Goal: Contribute content: Contribute content

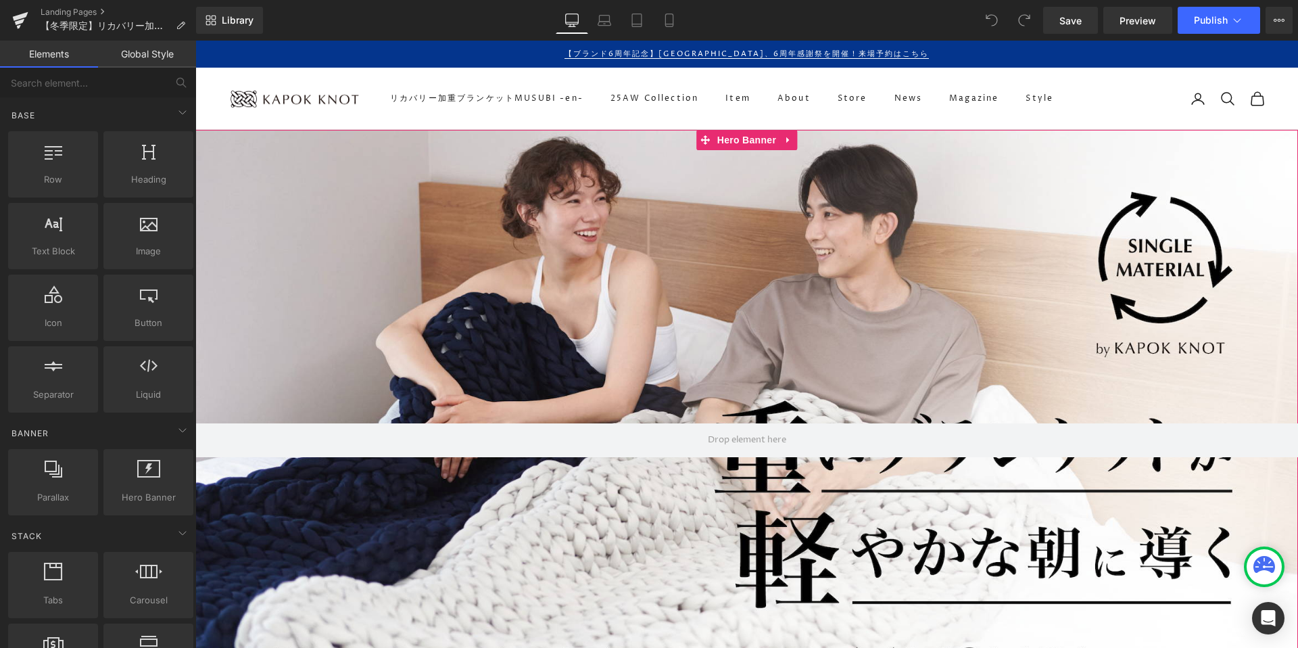
click at [690, 240] on div at bounding box center [746, 440] width 1103 height 620
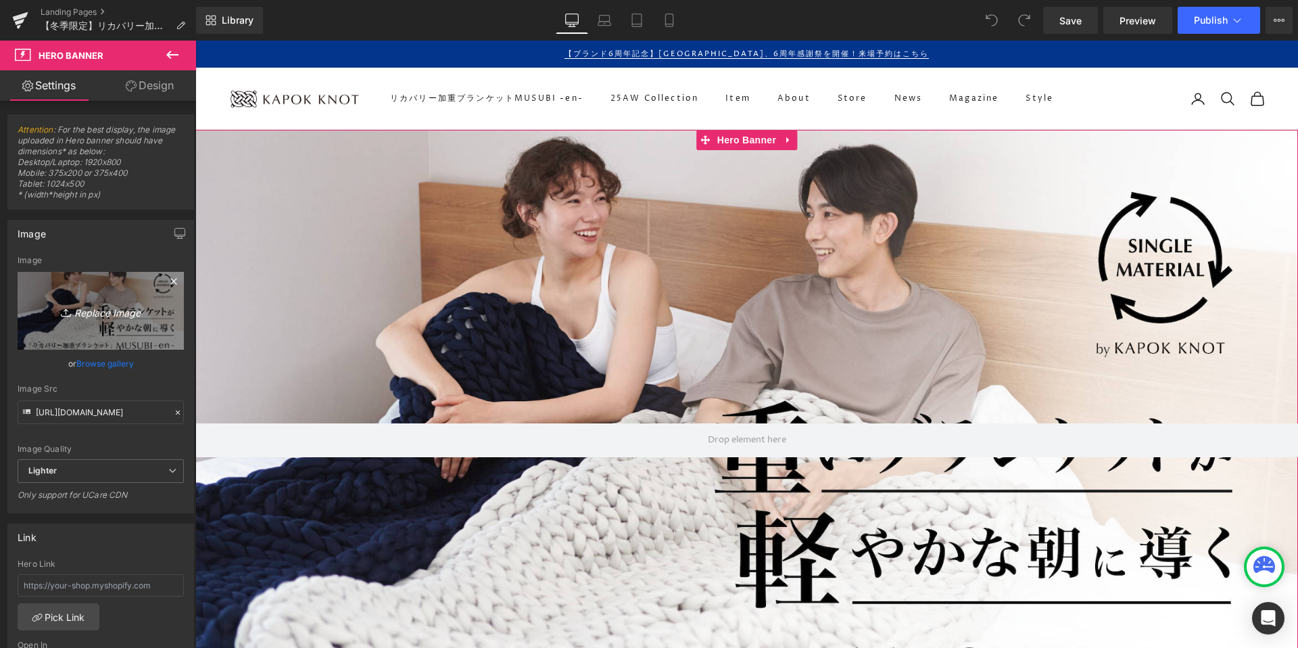
click at [91, 303] on icon "Replace Image" at bounding box center [101, 310] width 108 height 17
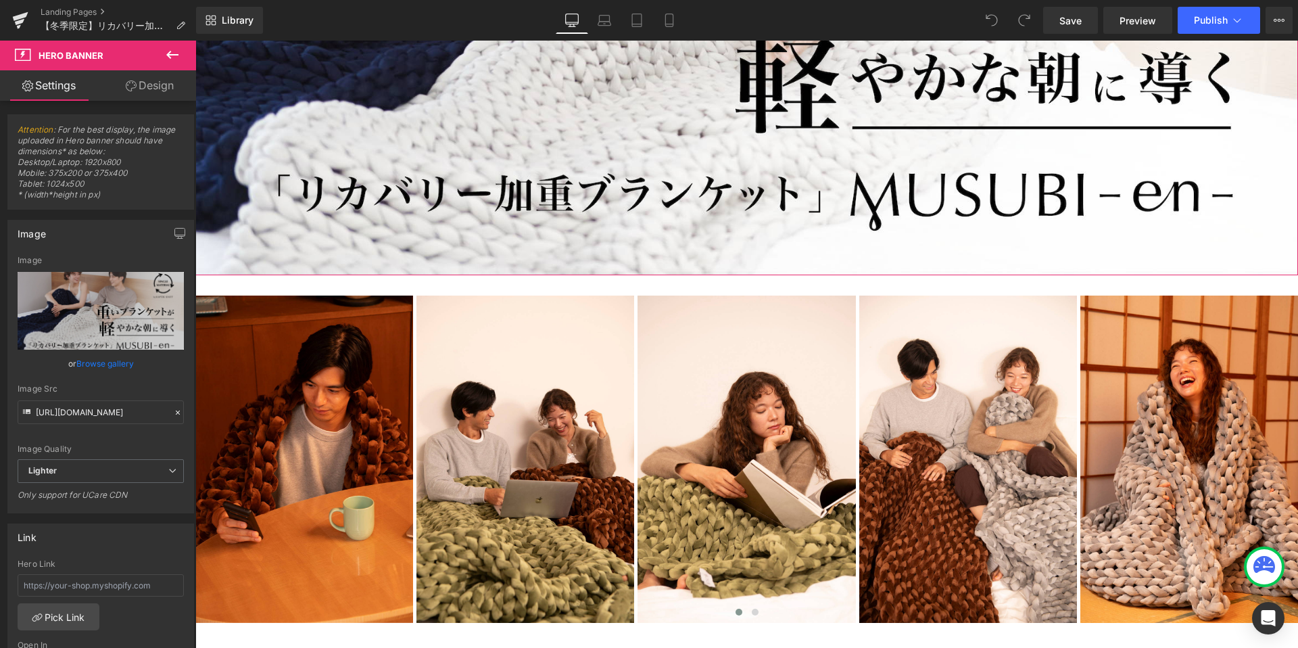
scroll to position [474, 0]
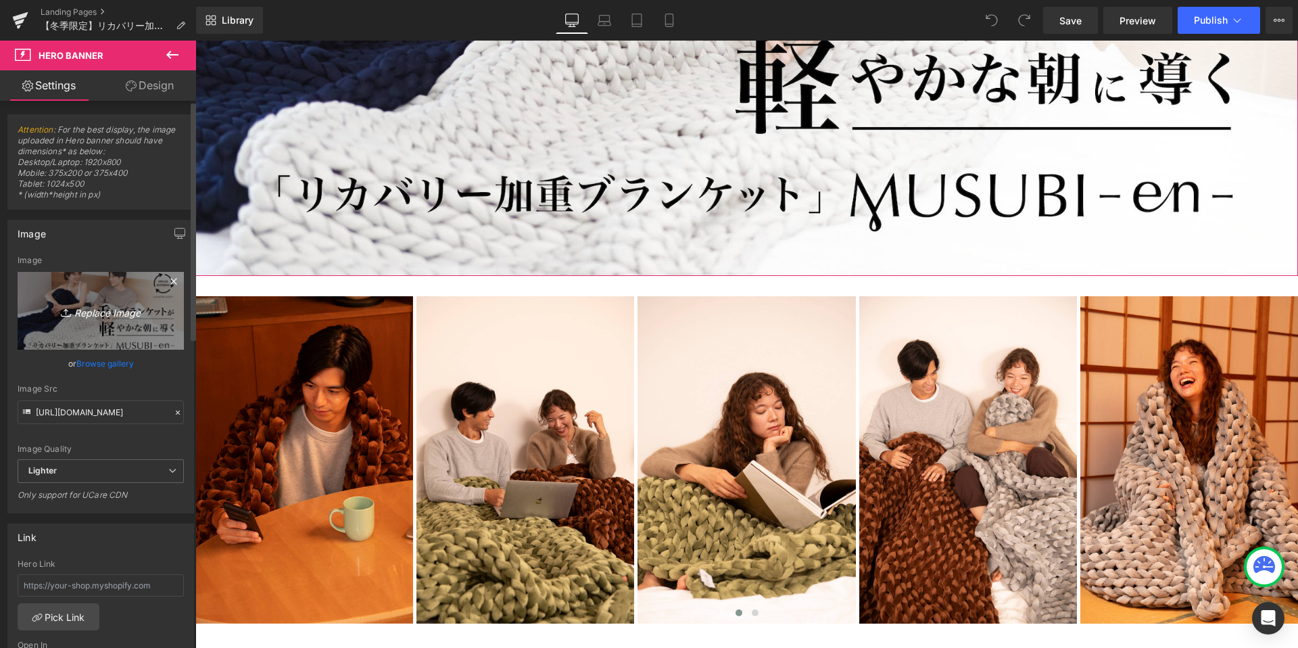
click at [118, 316] on icon "Replace Image" at bounding box center [101, 310] width 108 height 17
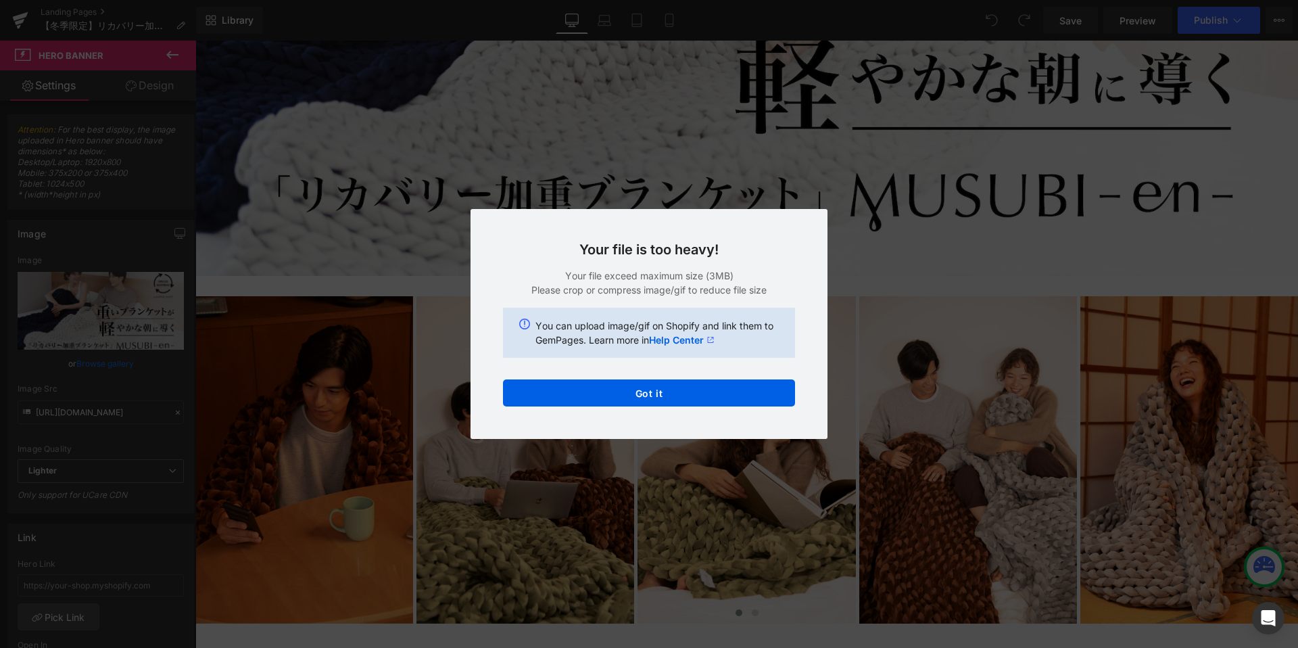
click at [656, 408] on div "Your file is too heavy! Your file exceed maximum size (3MB) Please crop or comp…" at bounding box center [649, 324] width 357 height 230
click at [648, 397] on button "Got it" at bounding box center [649, 392] width 292 height 27
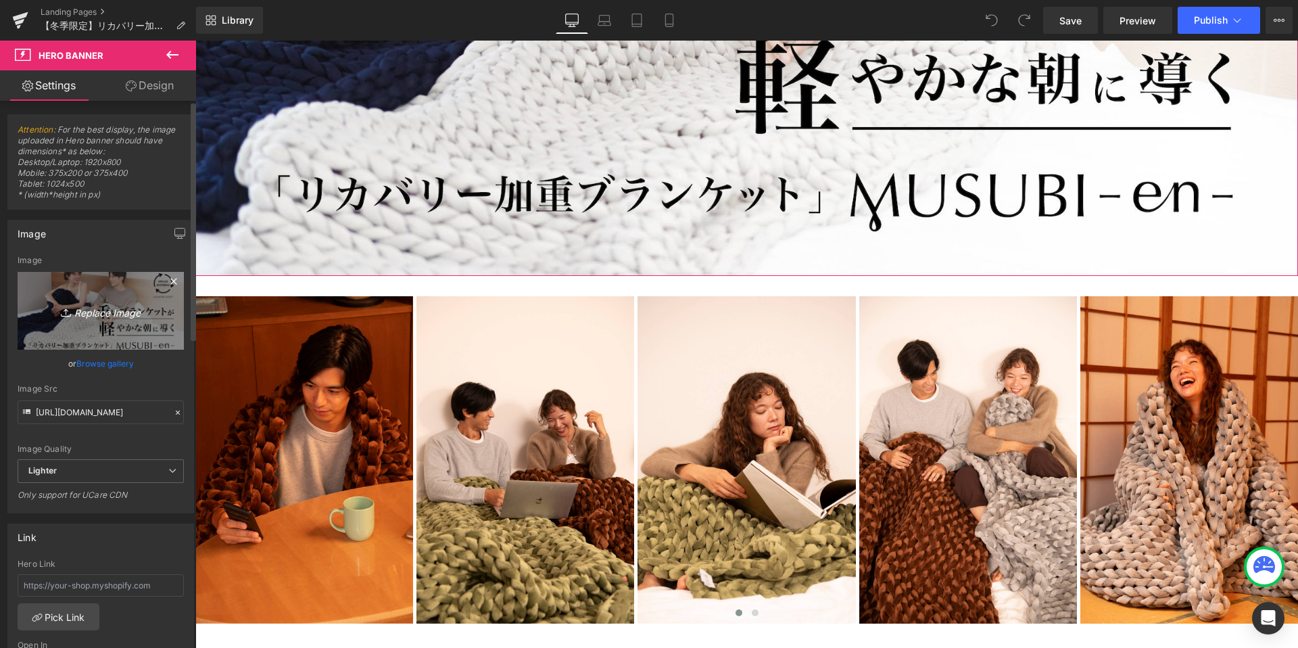
click at [108, 304] on icon "Replace Image" at bounding box center [101, 310] width 108 height 17
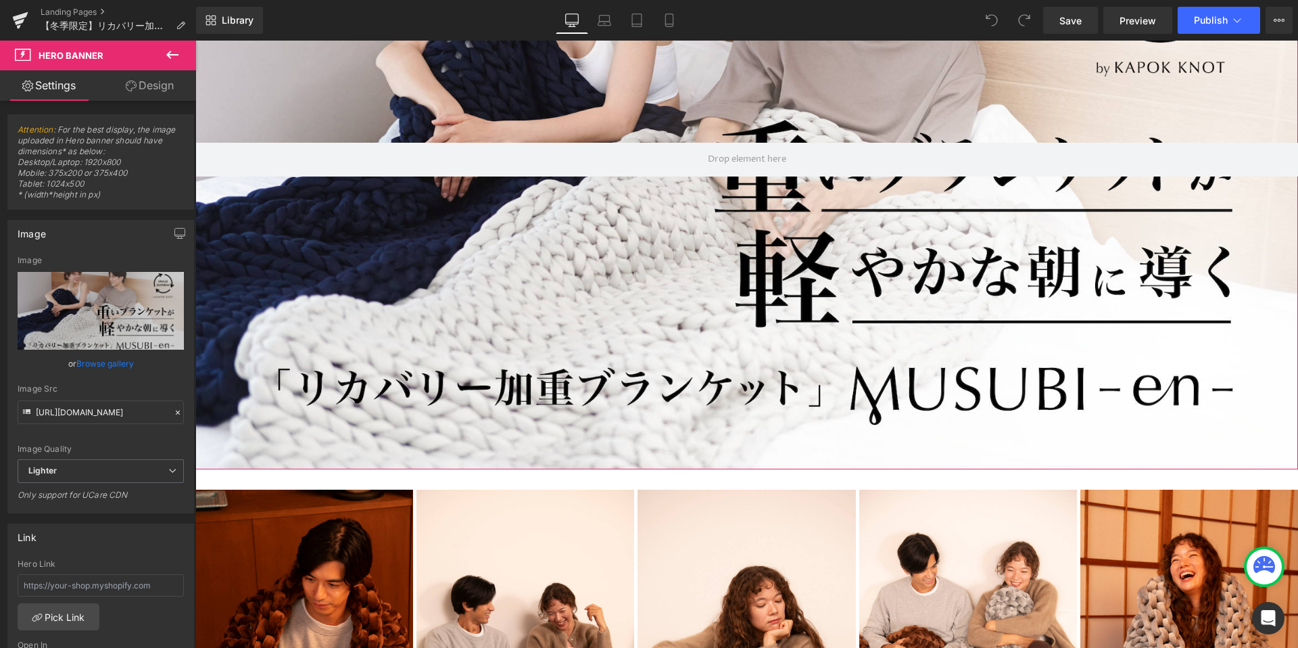
scroll to position [250, 0]
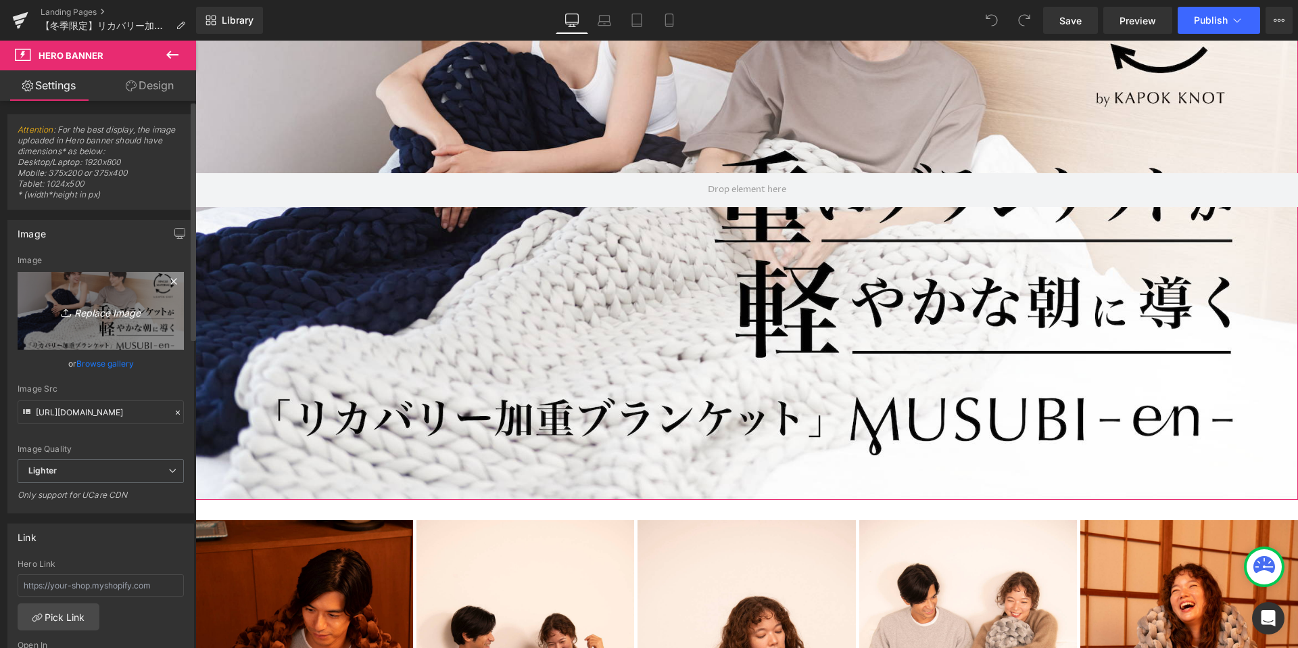
click at [116, 300] on link "Replace Image" at bounding box center [101, 311] width 166 height 78
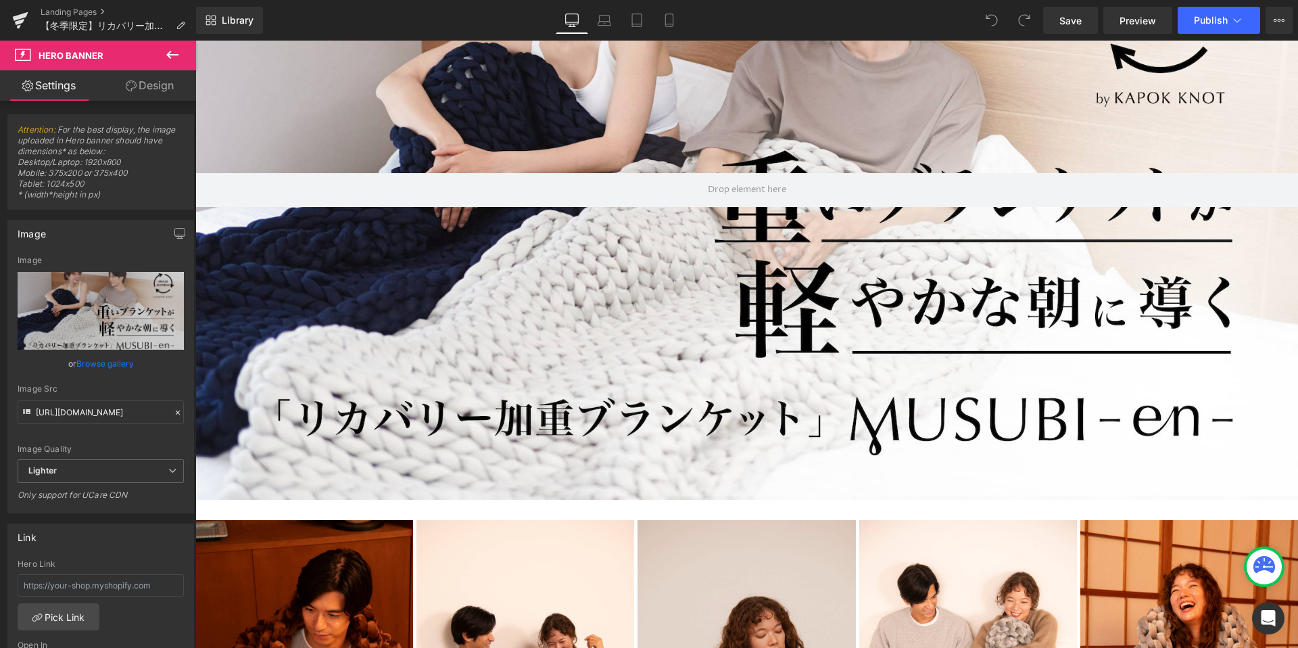
type input "C:\fakepath\250925-04120.jpg"
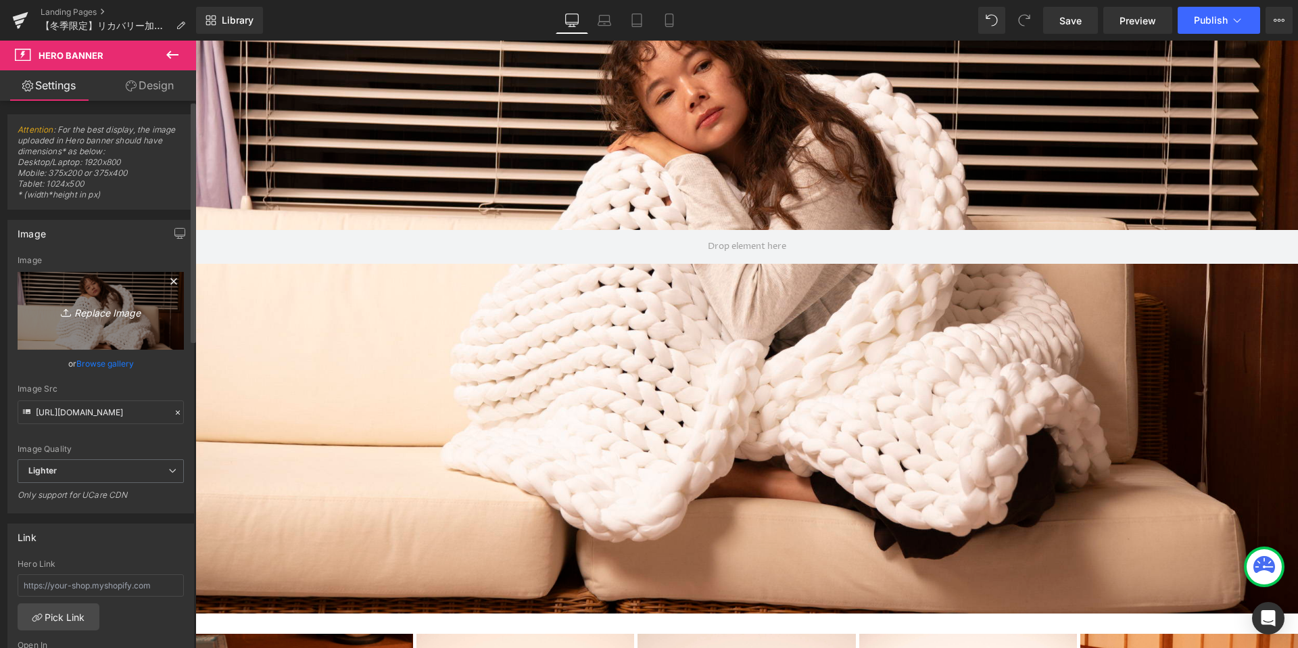
scroll to position [23288, 1103]
click at [119, 310] on icon "Replace Image" at bounding box center [101, 310] width 108 height 17
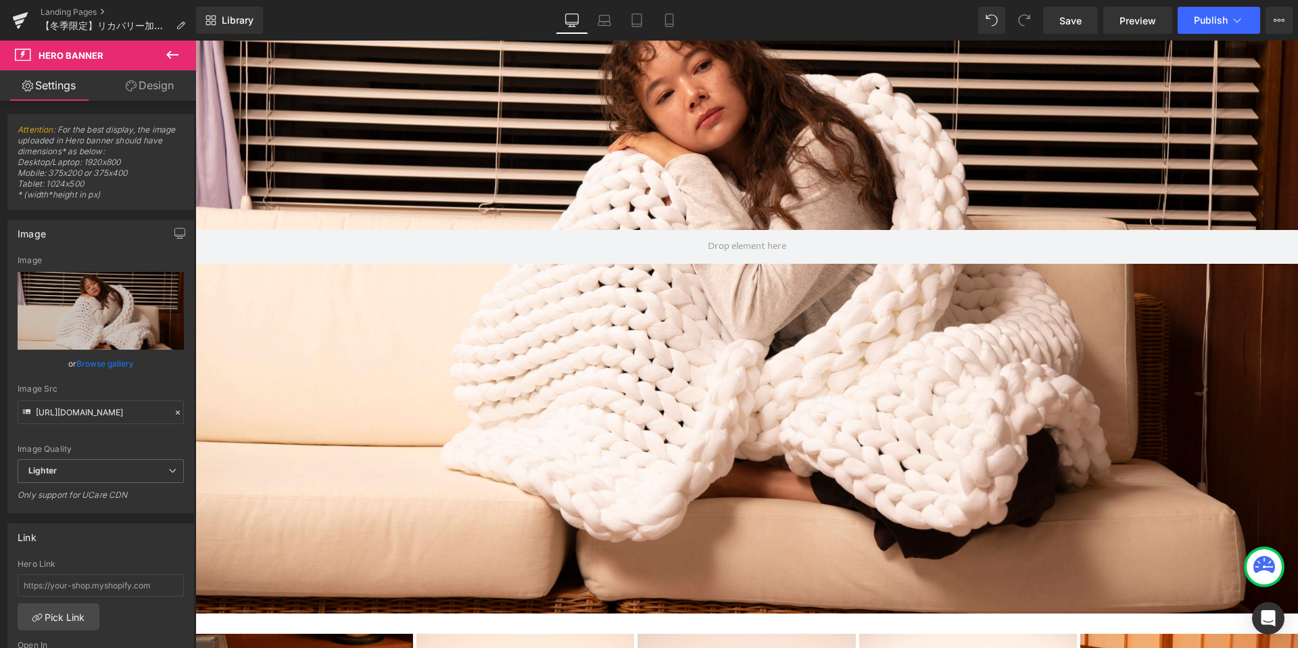
type input "C:\fakepath\加重ブランケット シリーズ売上 (1).png"
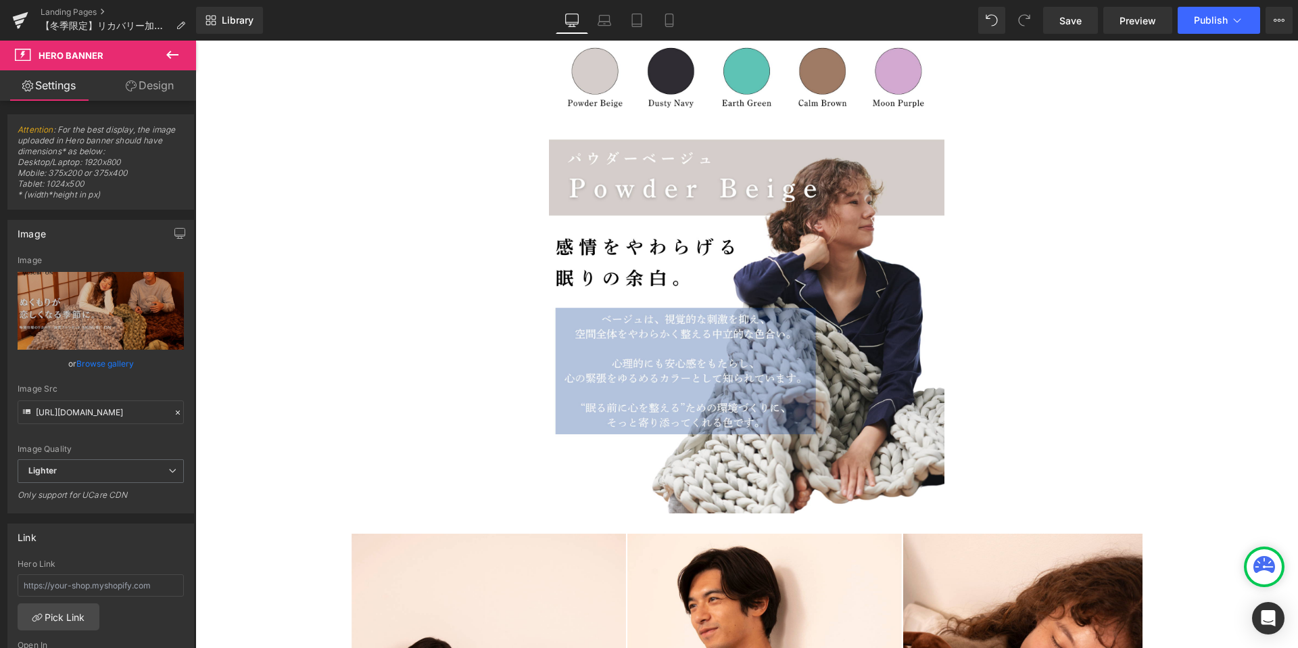
scroll to position [9442, 0]
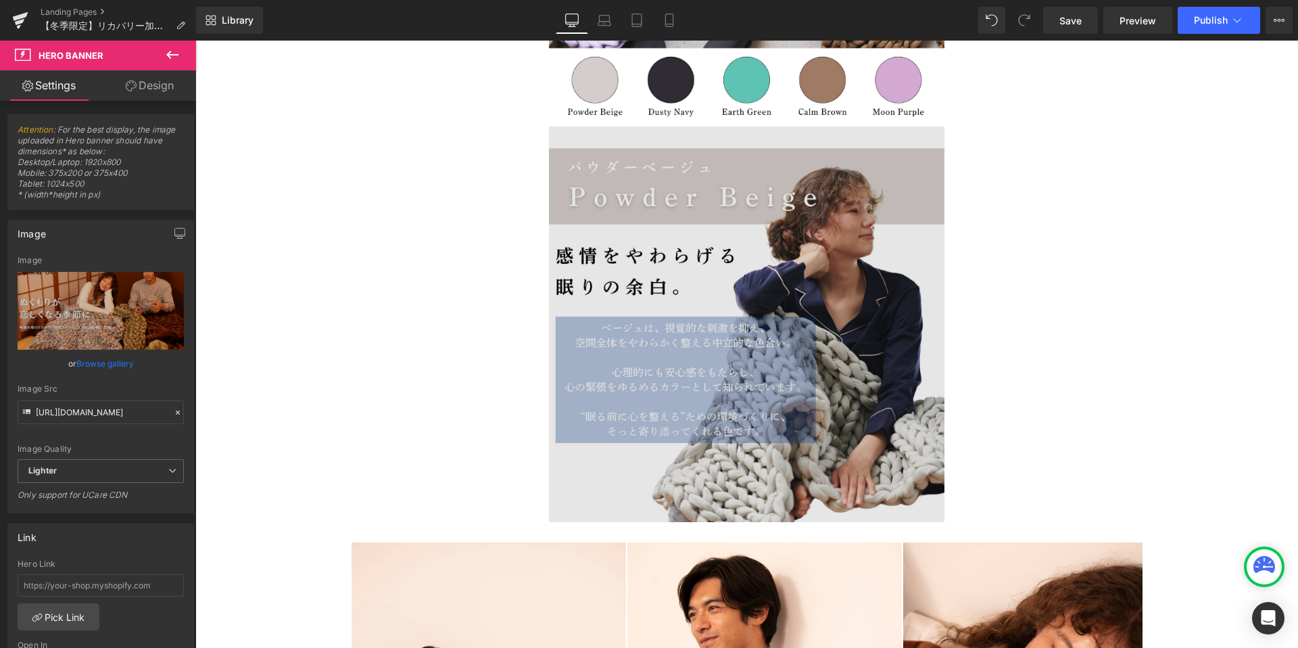
click at [767, 374] on img at bounding box center [747, 324] width 396 height 396
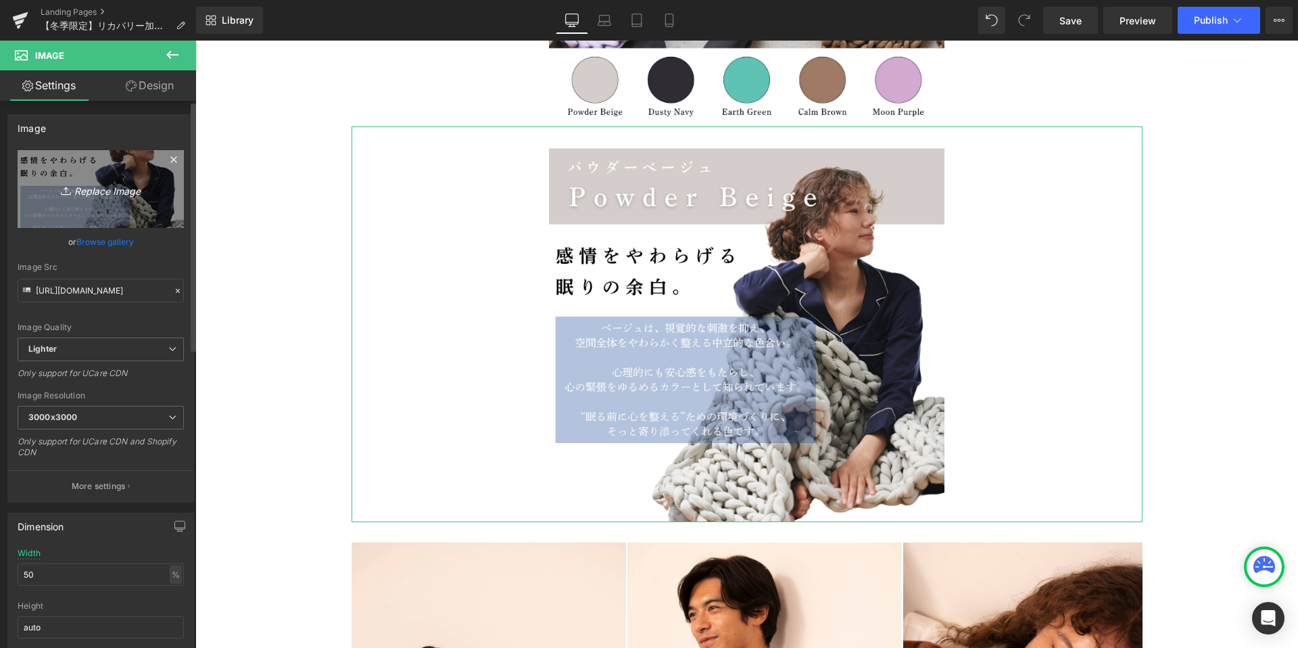
click at [109, 192] on icon "Replace Image" at bounding box center [101, 189] width 108 height 17
type input "C:\fakepath\5.png"
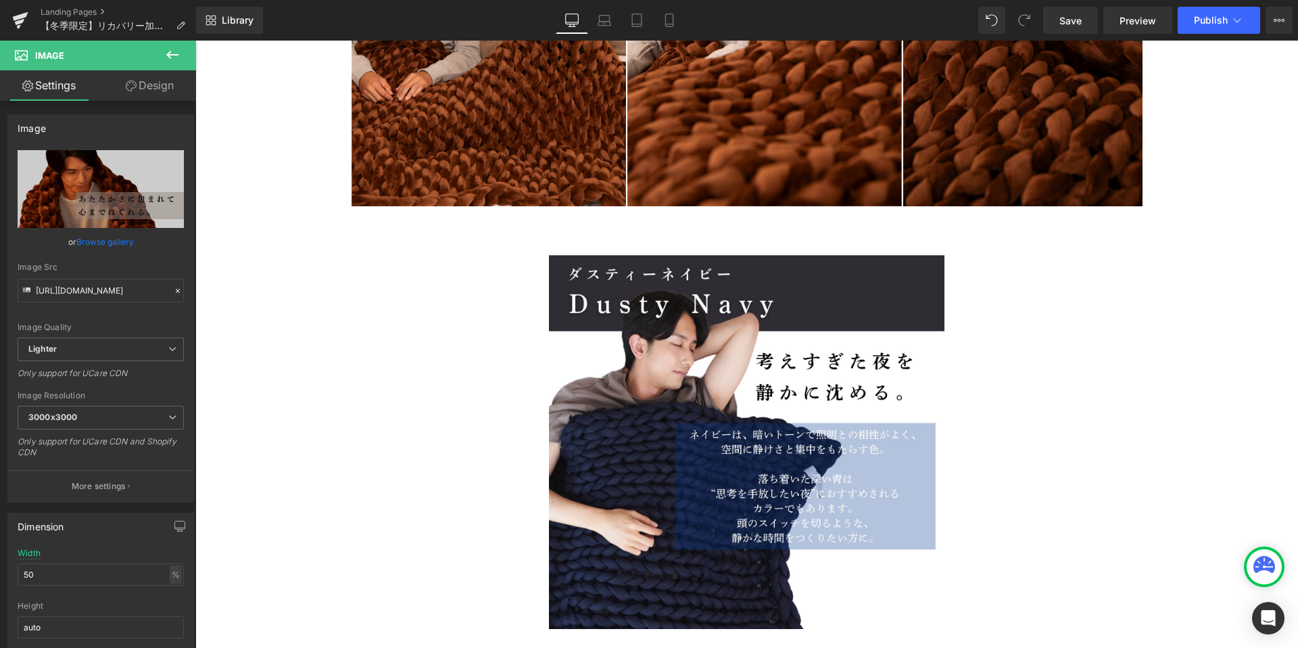
scroll to position [10339, 0]
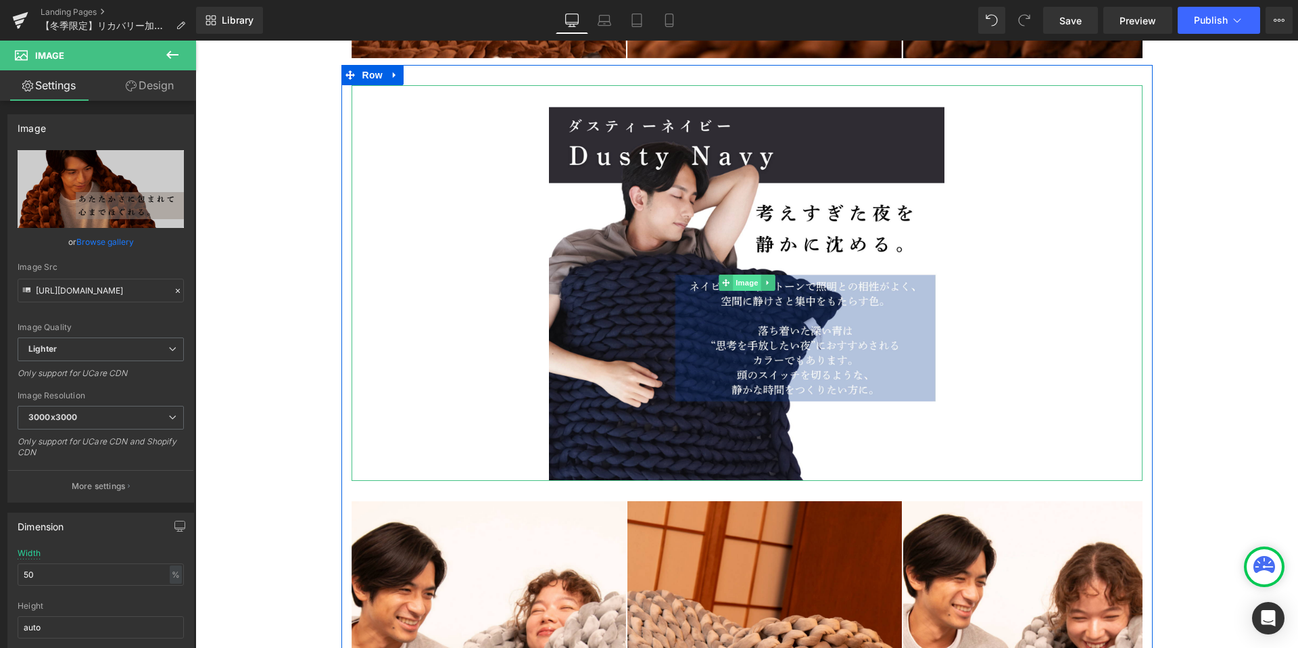
click at [739, 281] on span "Image" at bounding box center [747, 283] width 28 height 16
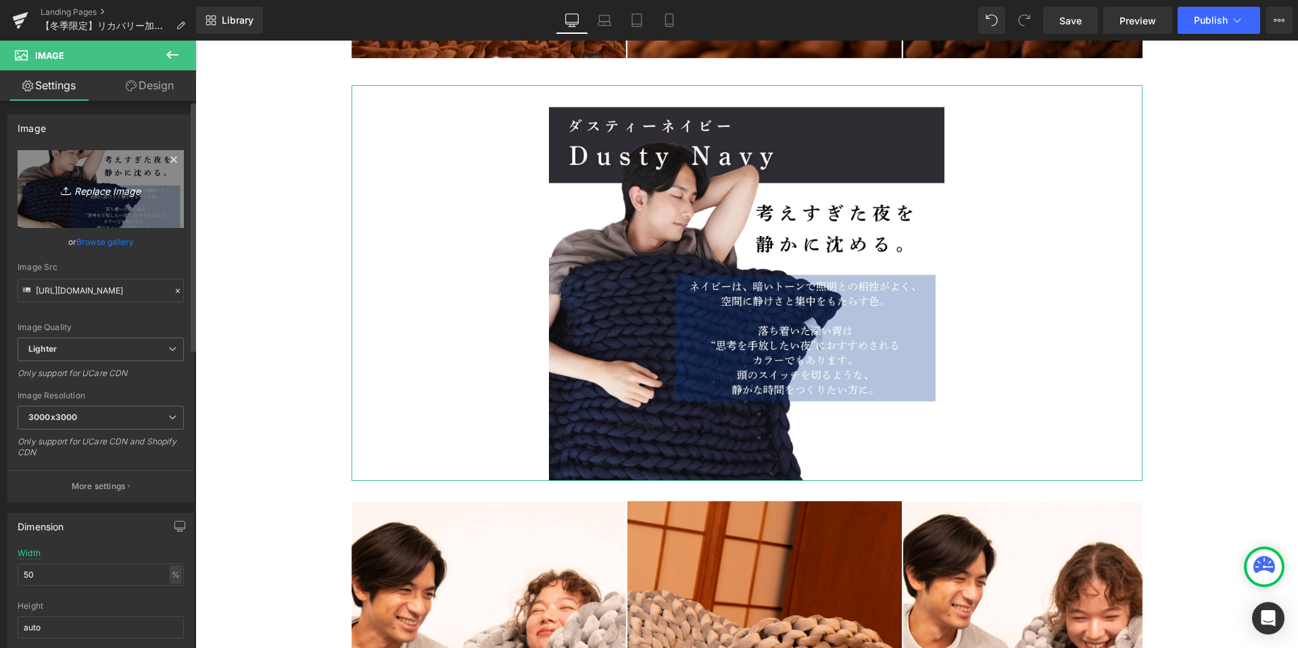
click at [101, 195] on icon "Replace Image" at bounding box center [101, 189] width 108 height 17
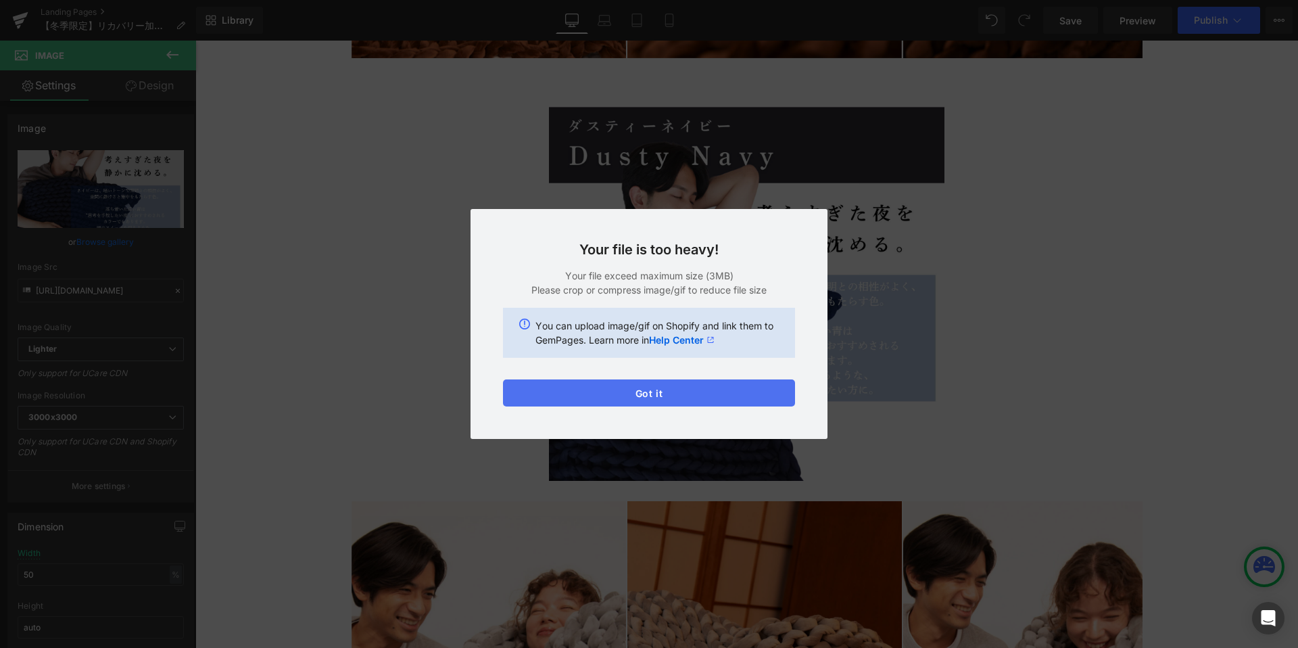
click at [608, 402] on button "Got it" at bounding box center [649, 392] width 292 height 27
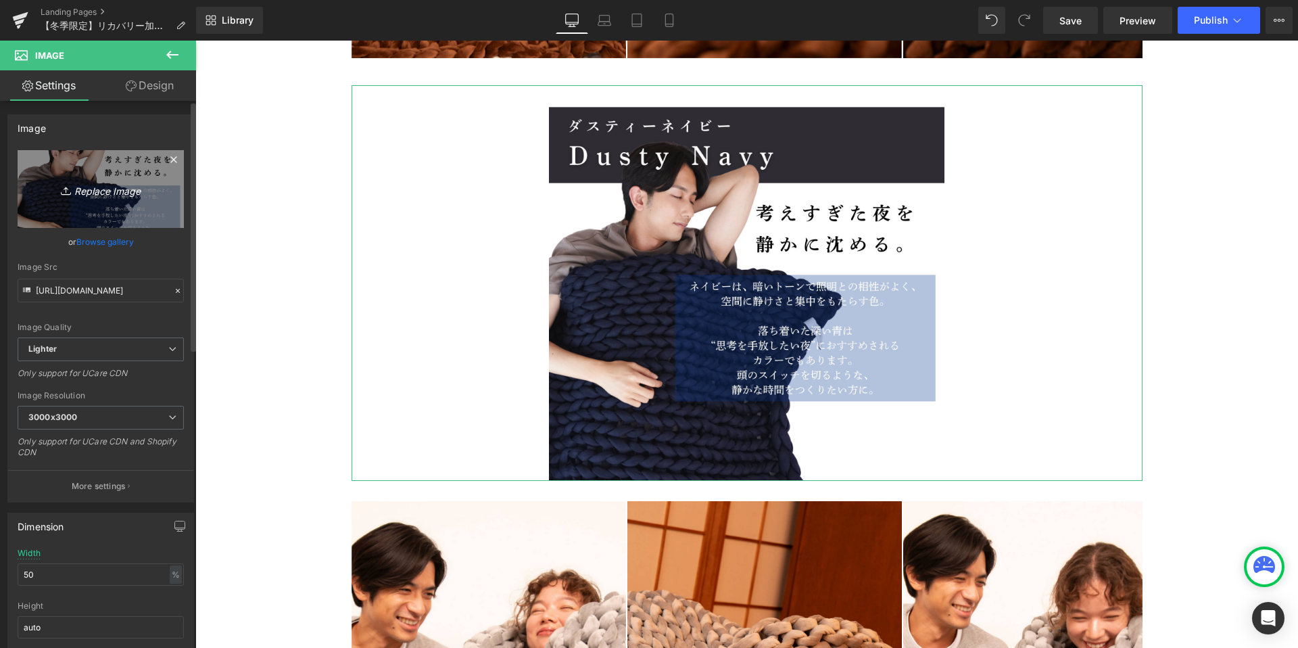
click at [105, 200] on link "Replace Image" at bounding box center [101, 189] width 166 height 78
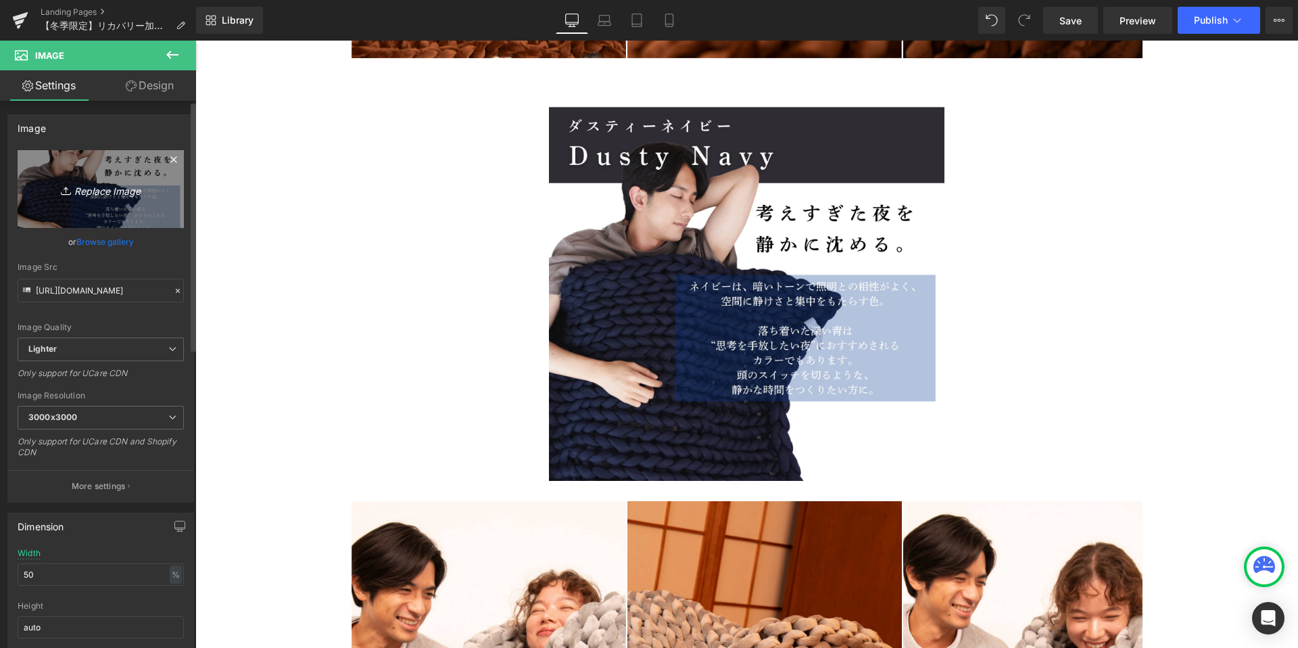
type input "C:\fakepath\7.png"
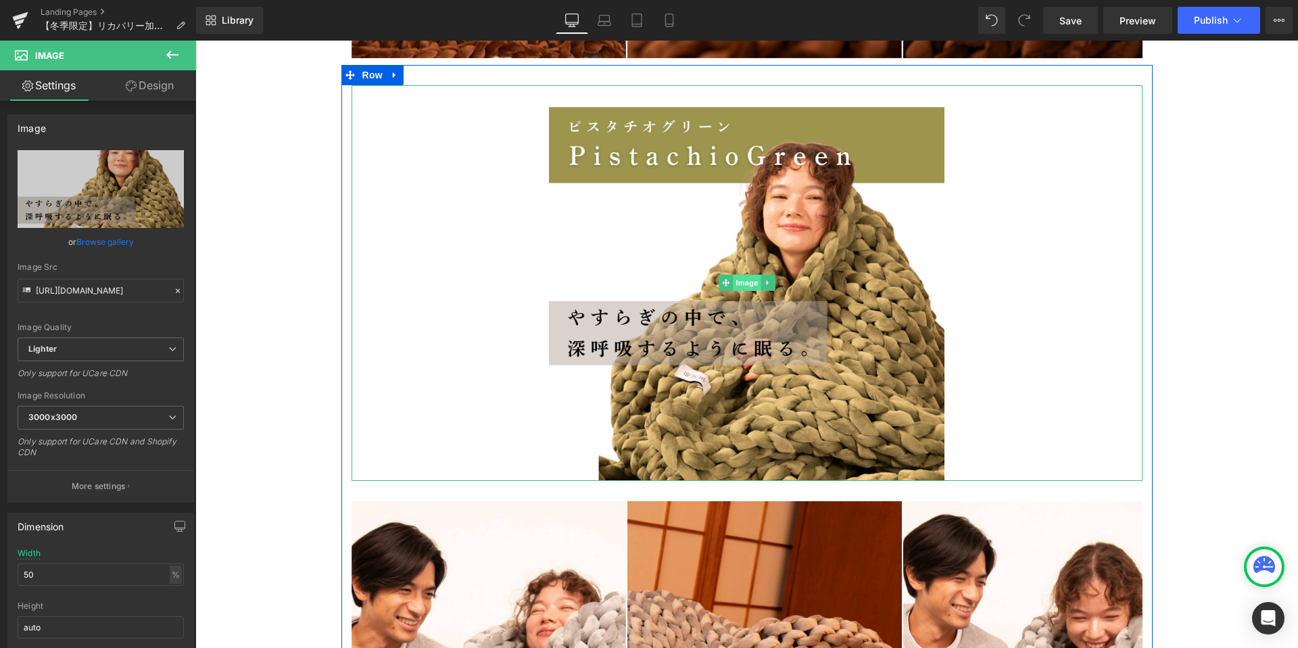
click at [743, 280] on span "Image" at bounding box center [747, 283] width 28 height 16
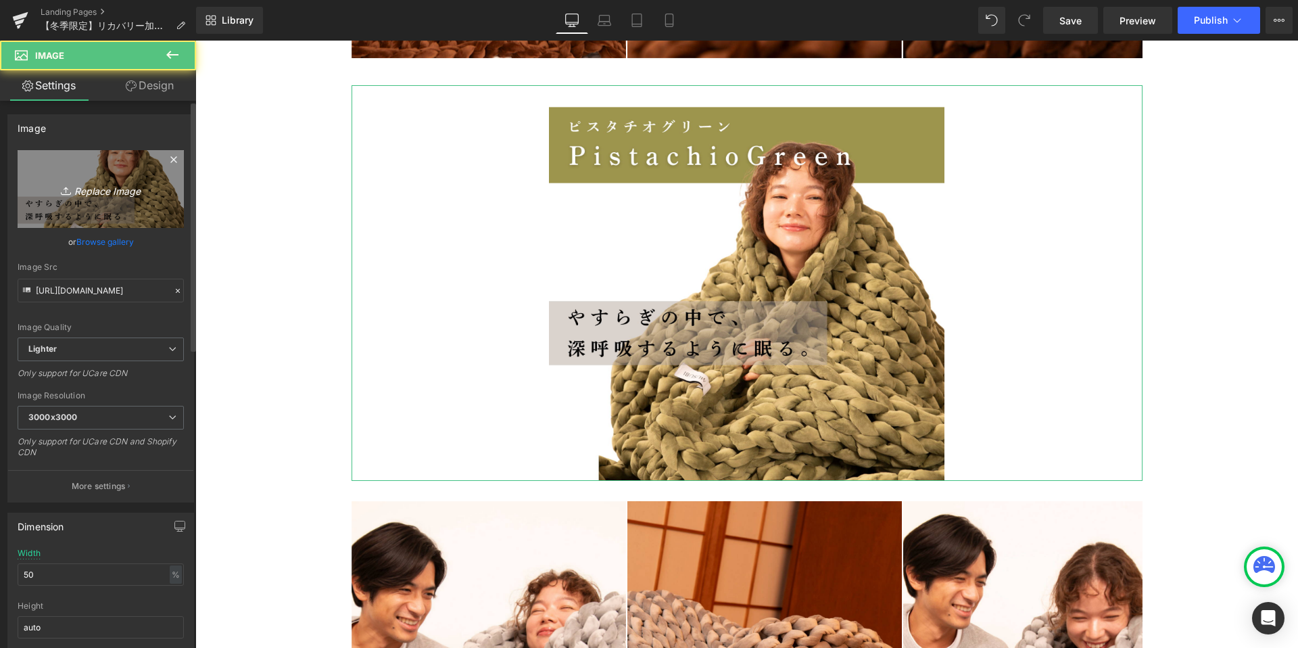
click at [93, 192] on icon "Replace Image" at bounding box center [101, 189] width 108 height 17
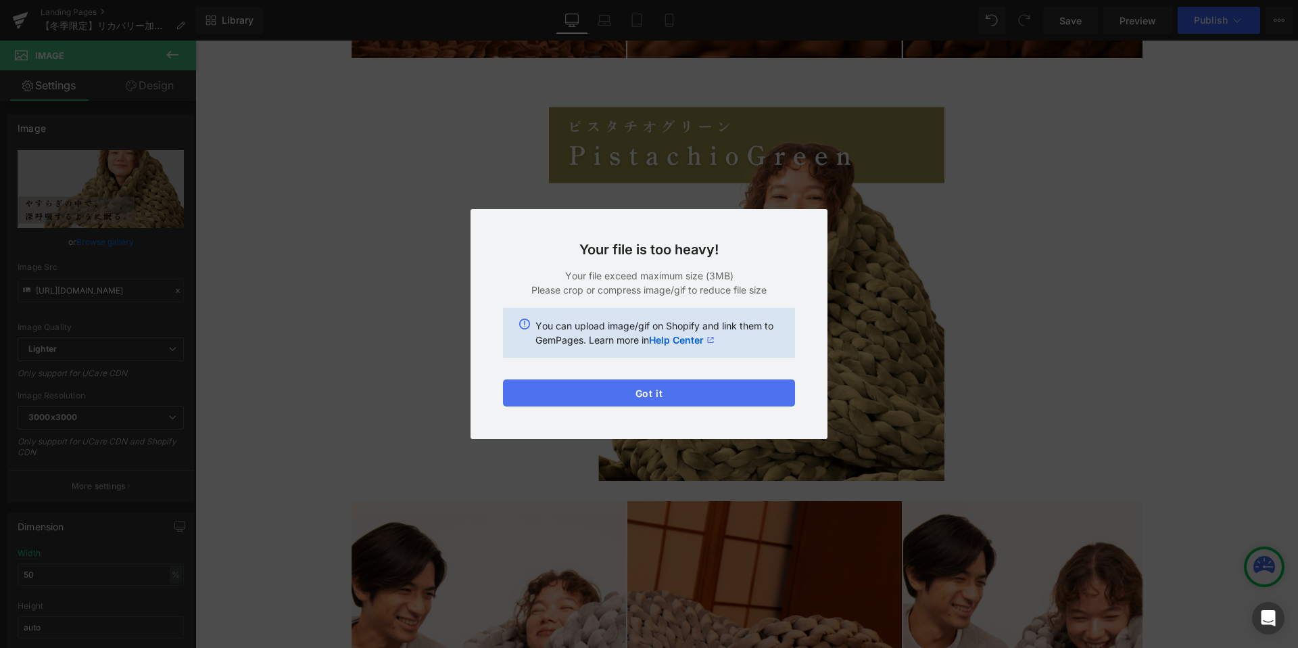
click at [588, 402] on button "Got it" at bounding box center [649, 392] width 292 height 27
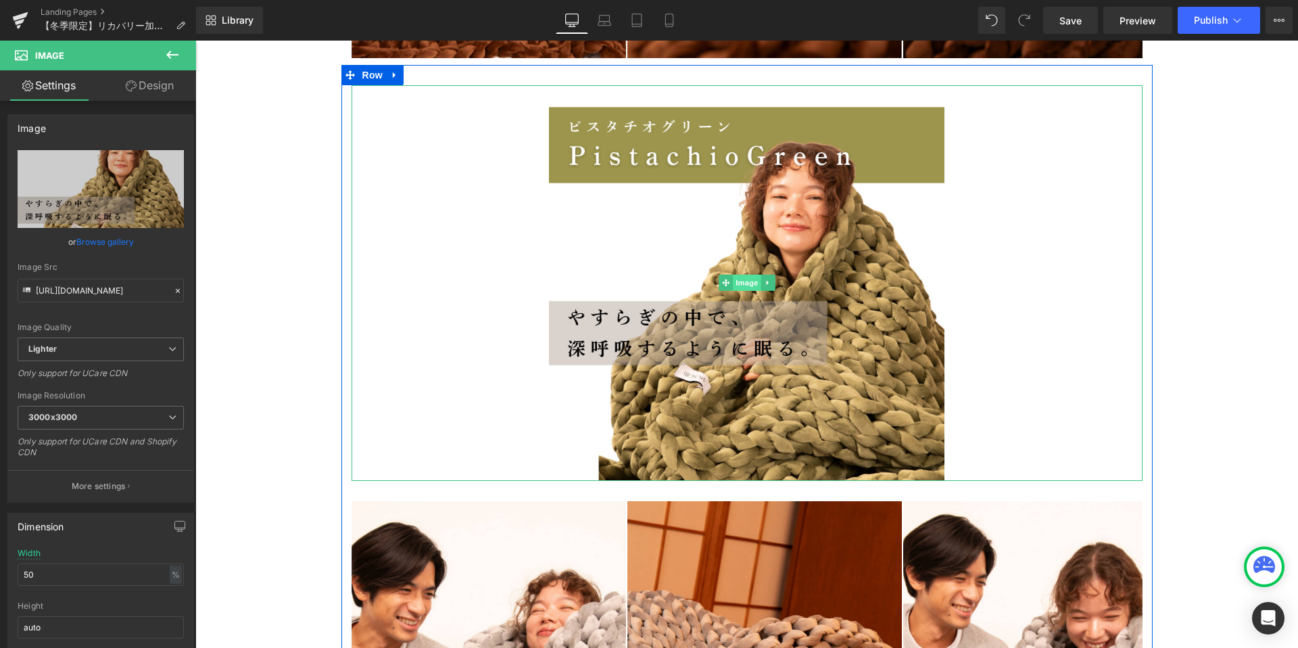
click at [746, 277] on span "Image" at bounding box center [747, 283] width 28 height 16
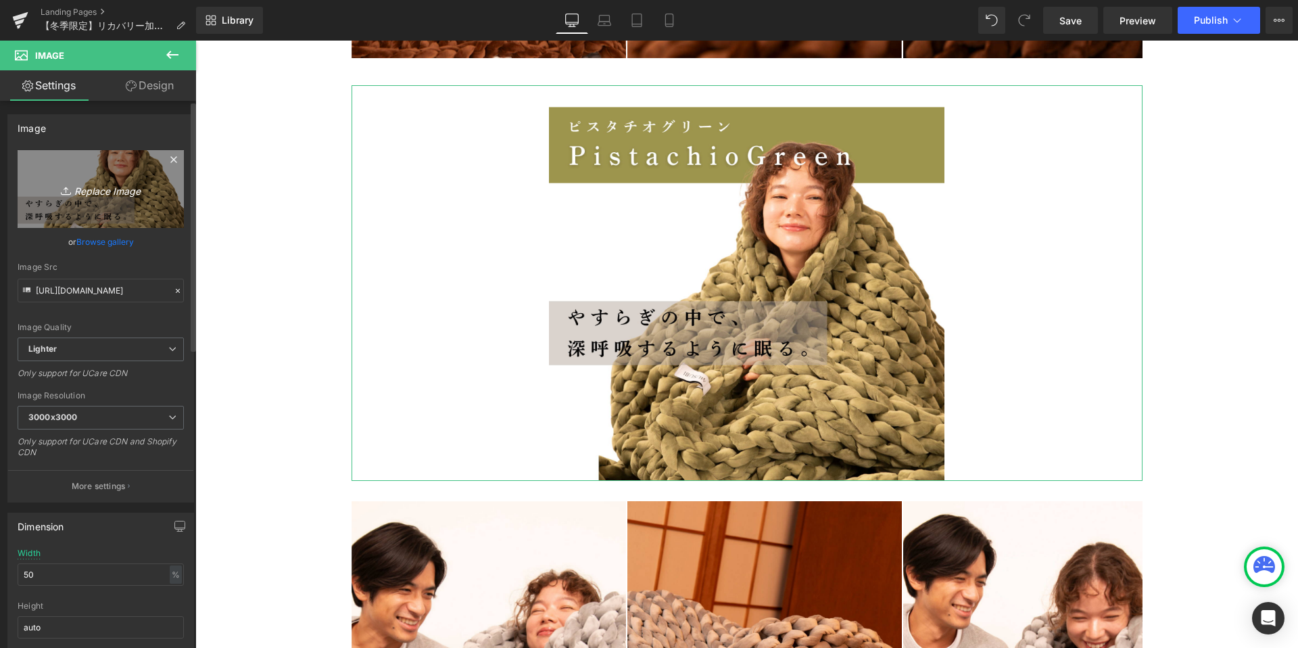
click at [93, 187] on icon "Replace Image" at bounding box center [101, 189] width 108 height 17
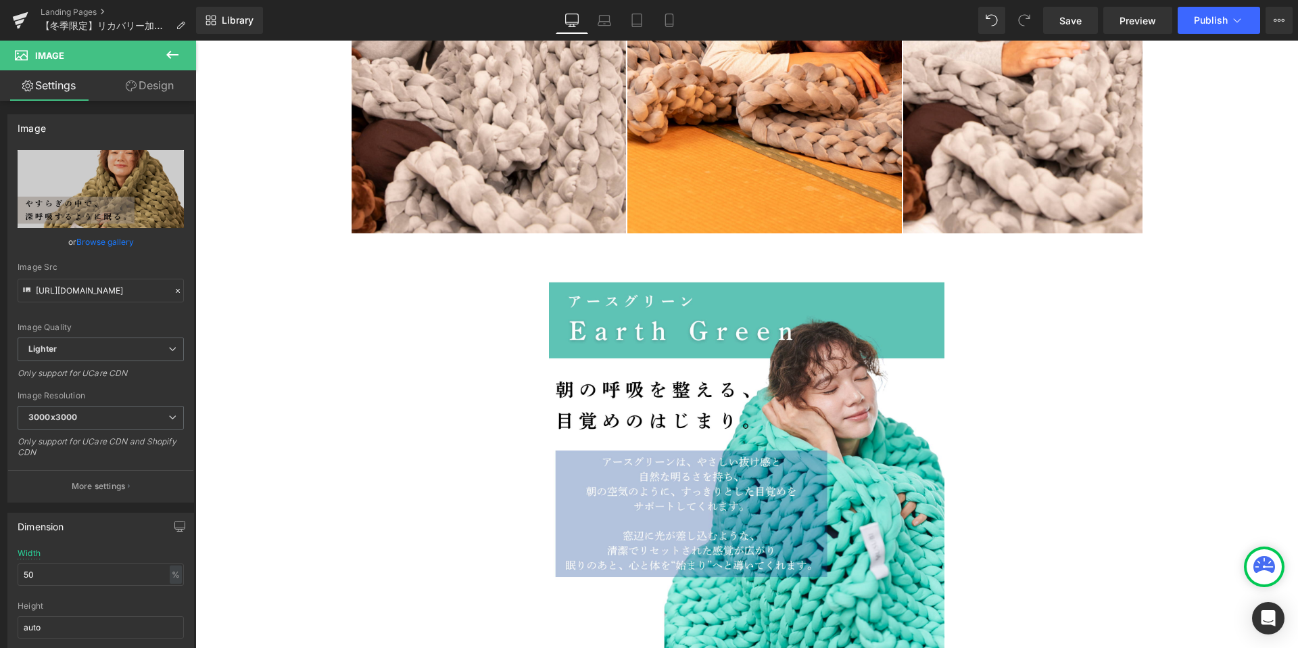
scroll to position [11212, 0]
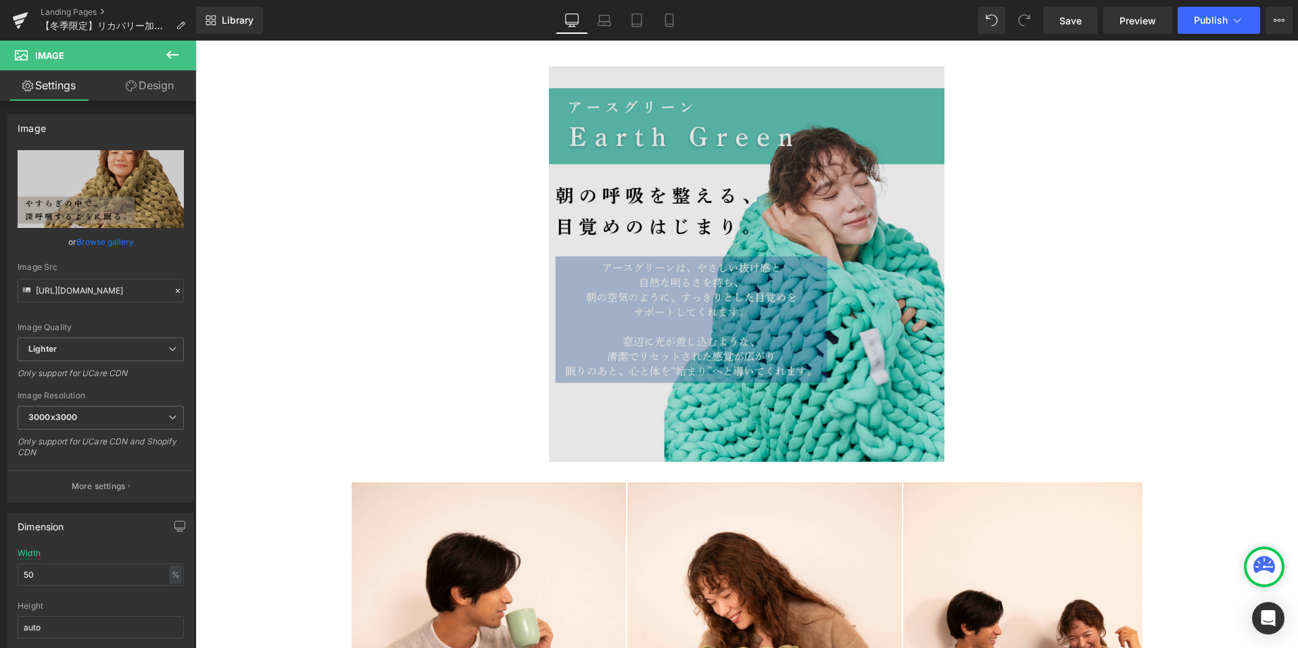
click at [730, 190] on img at bounding box center [747, 264] width 396 height 396
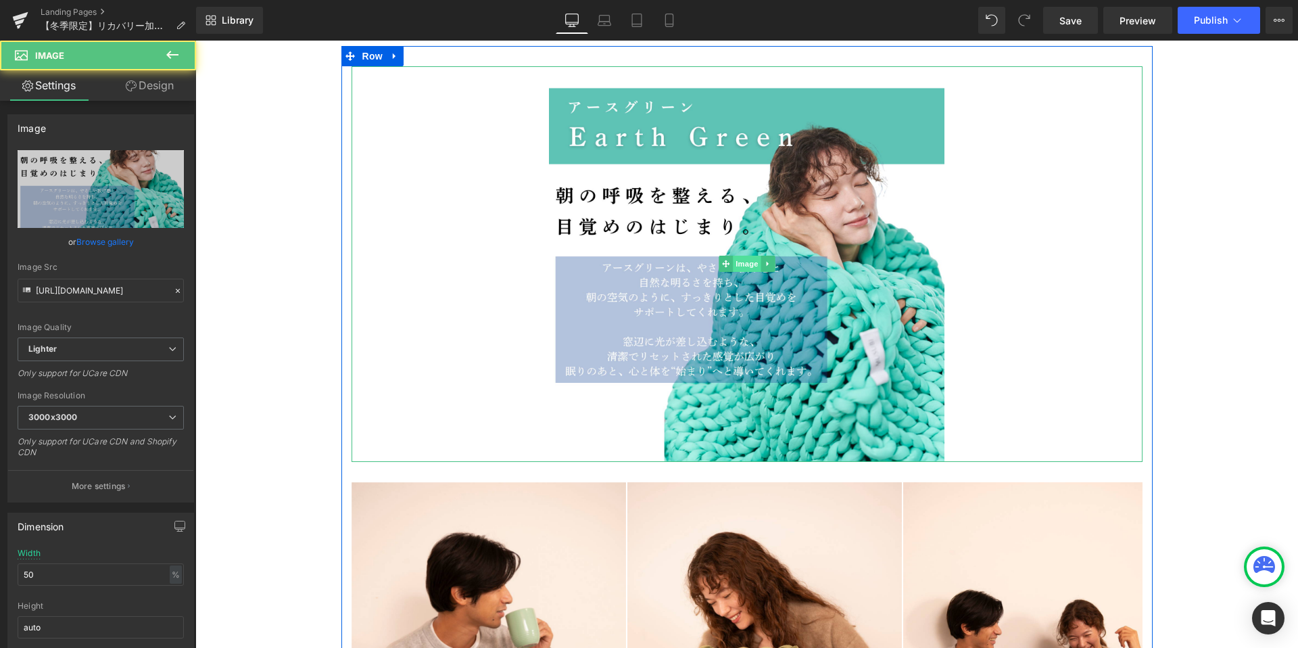
click at [738, 262] on span "Image" at bounding box center [747, 264] width 28 height 16
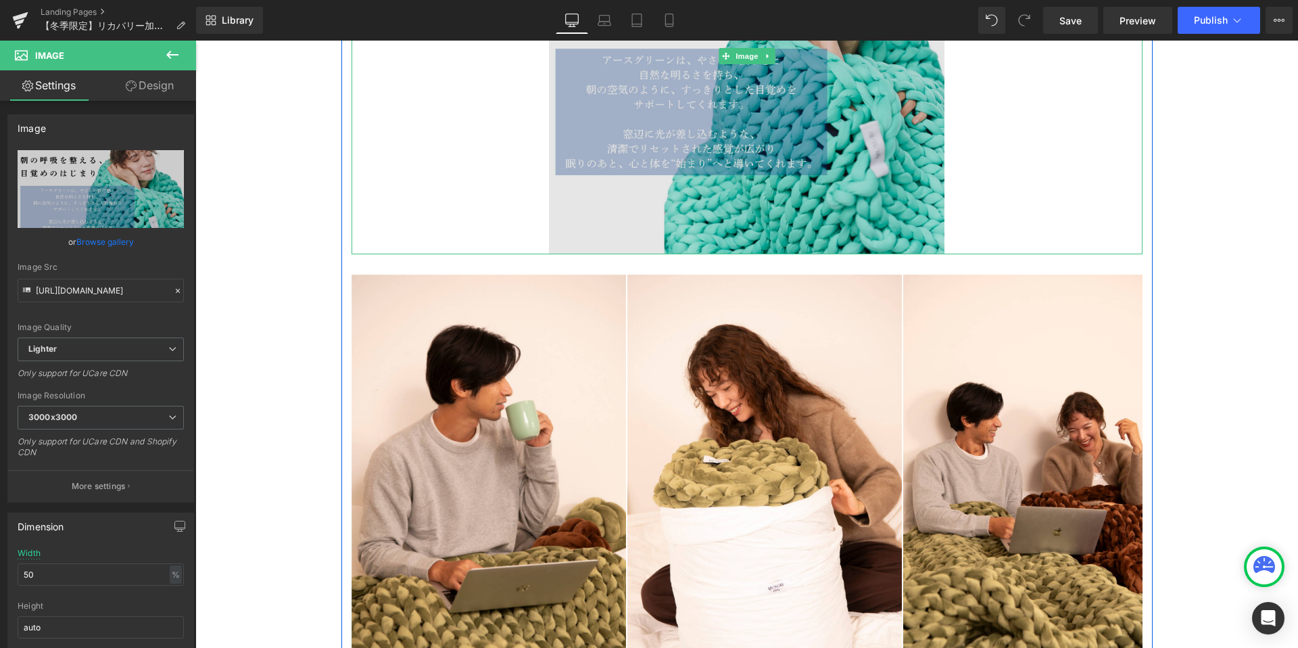
scroll to position [11415, 0]
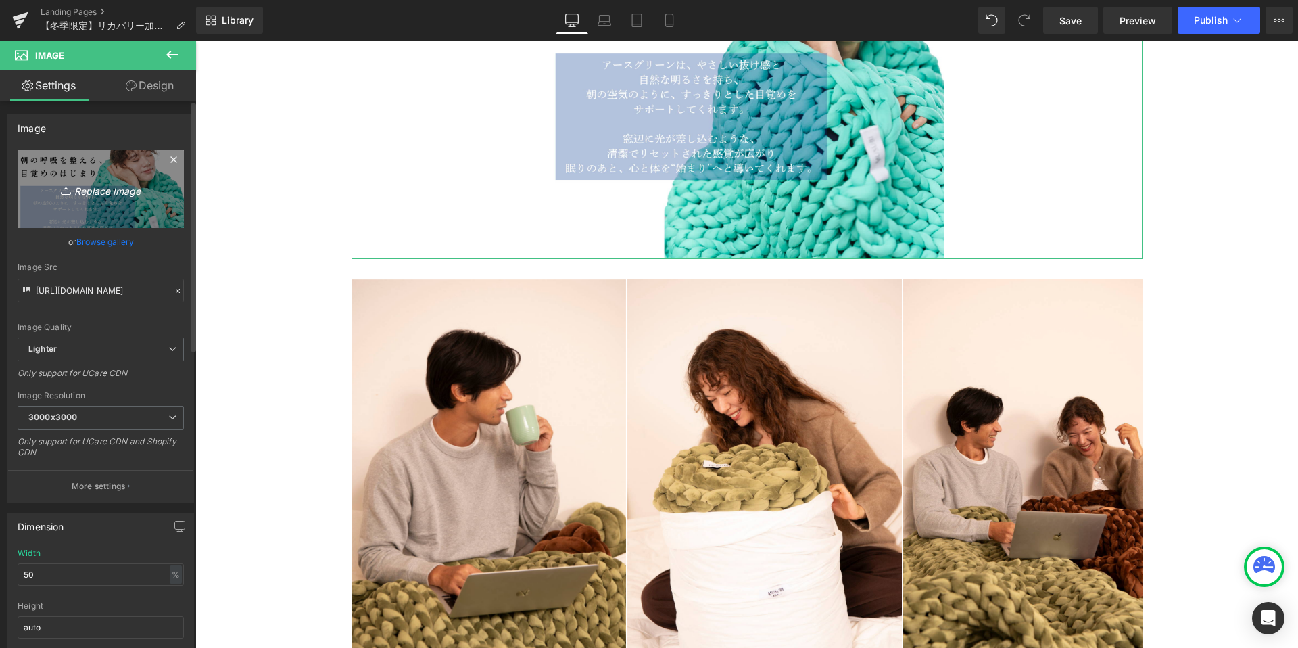
click at [112, 190] on icon "Replace Image" at bounding box center [101, 189] width 108 height 17
type input "C:\fakepath\7.png"
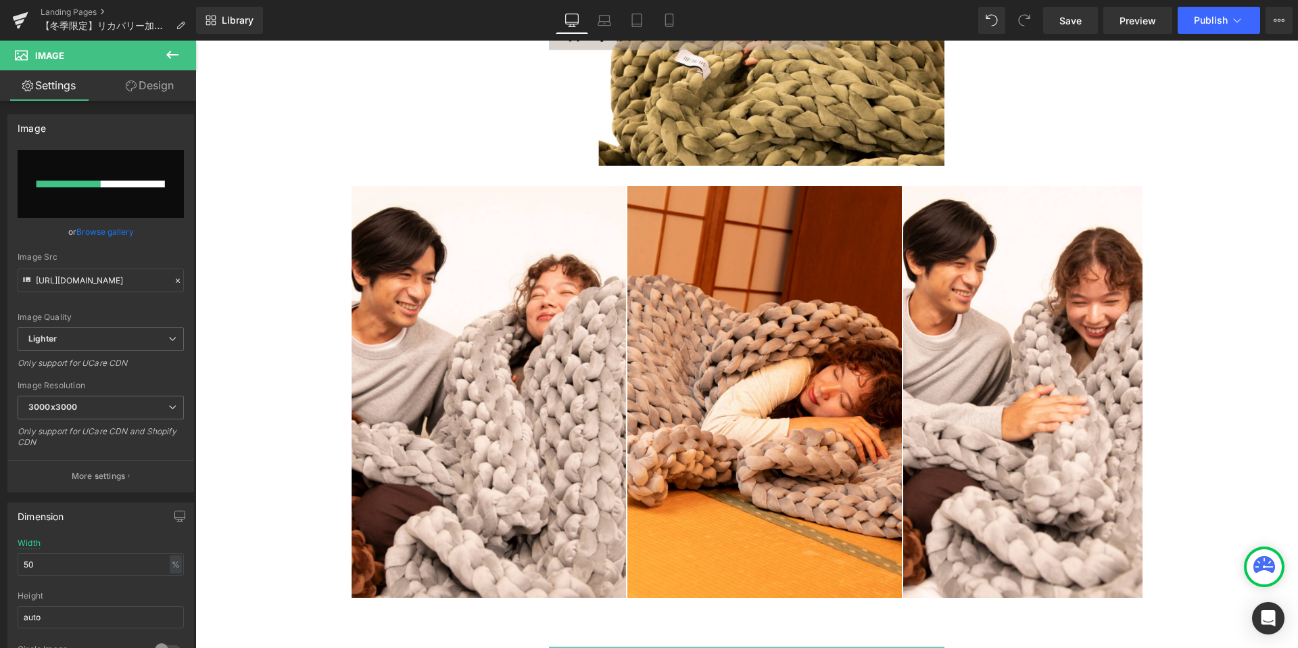
scroll to position [10419, 0]
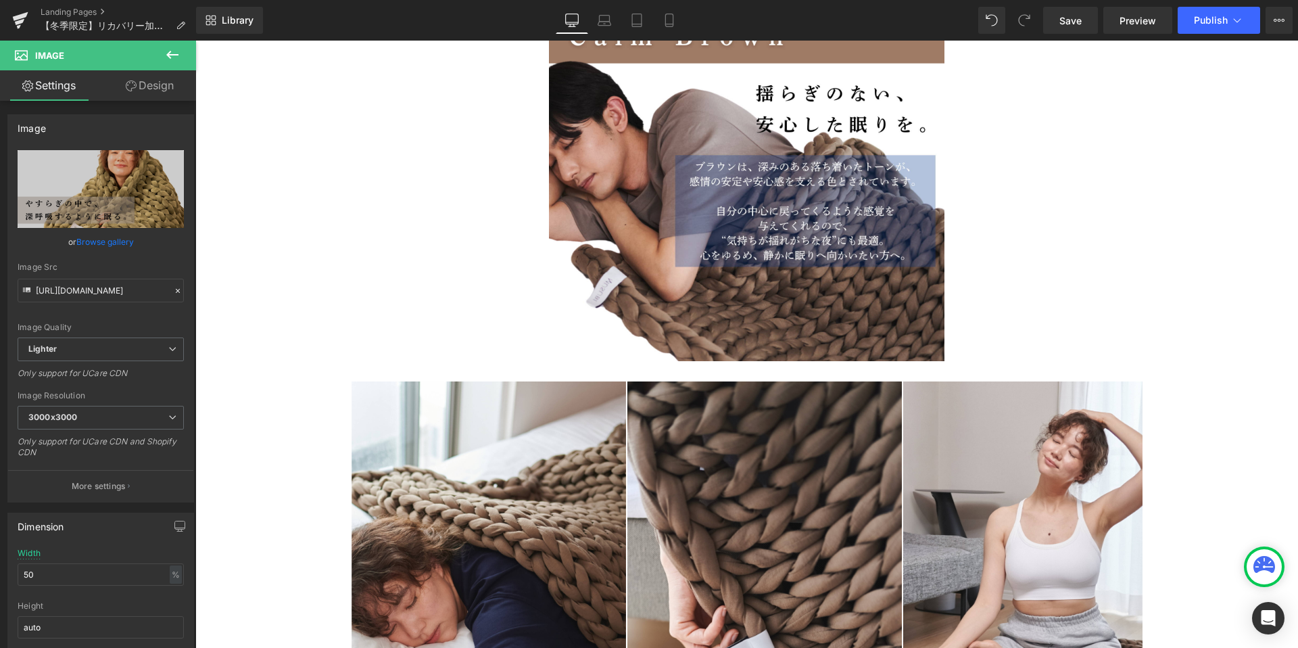
click at [482, 297] on div at bounding box center [747, 164] width 791 height 396
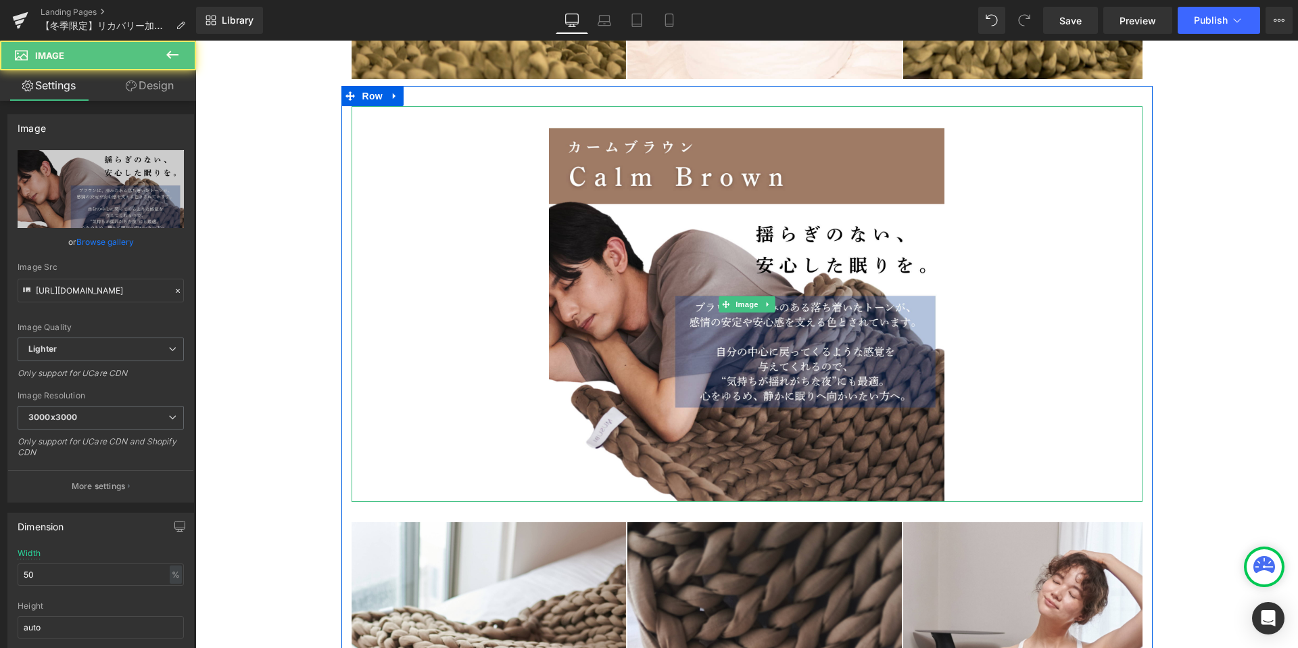
scroll to position [12019, 0]
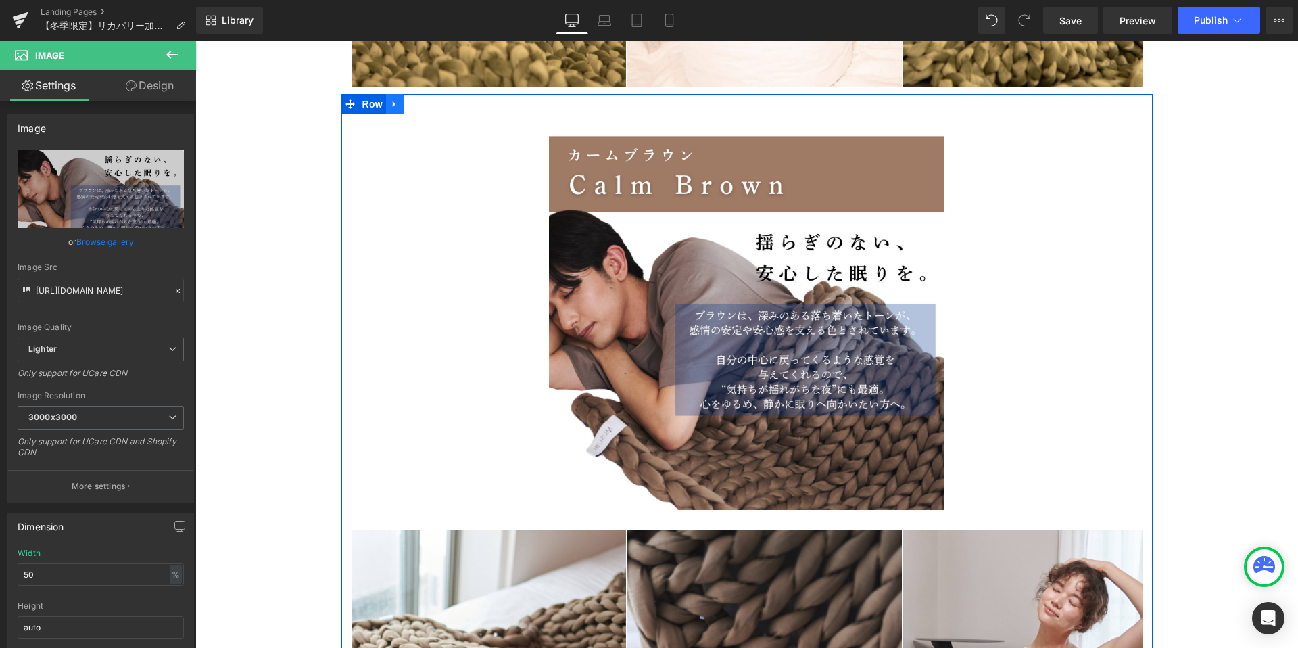
click at [391, 102] on icon at bounding box center [394, 104] width 9 height 10
click at [427, 104] on icon at bounding box center [429, 103] width 9 height 9
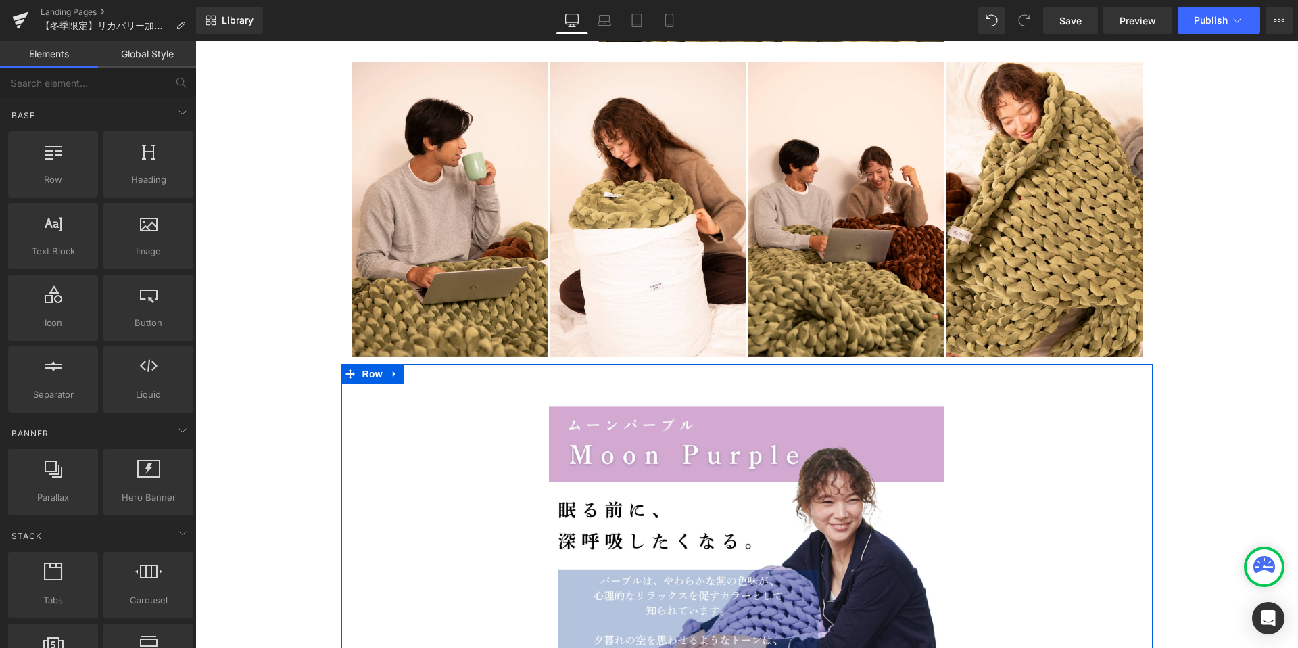
scroll to position [11388, 0]
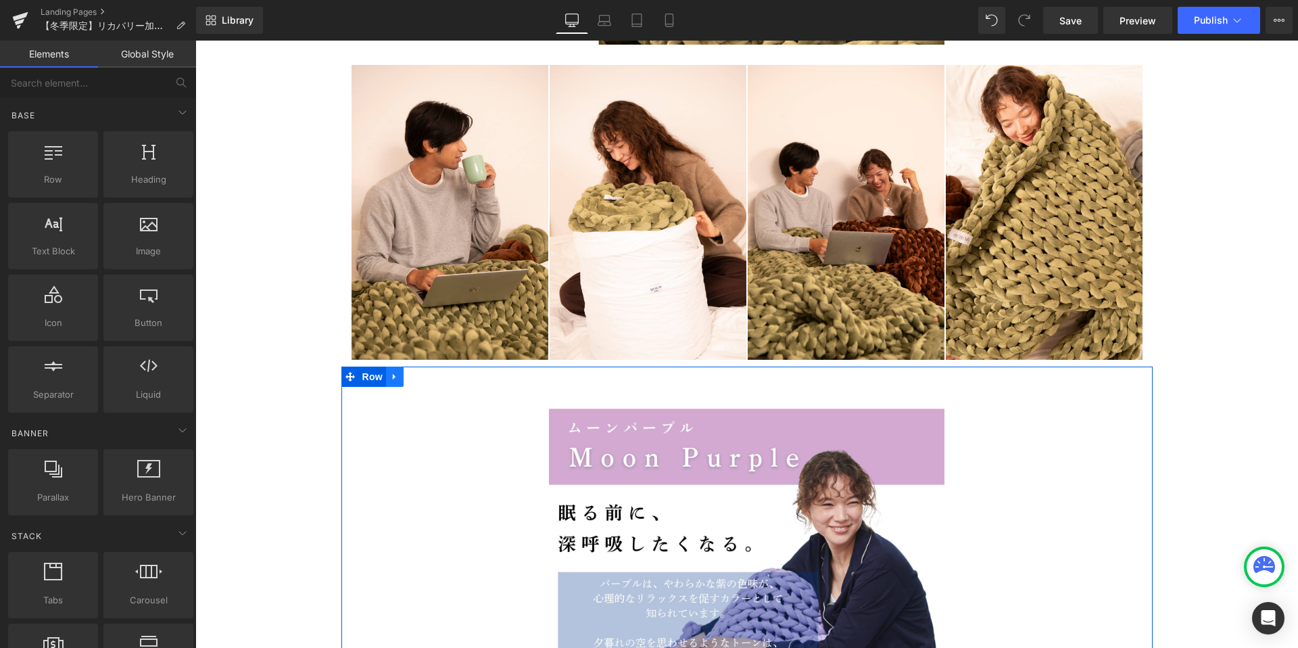
click at [396, 374] on icon at bounding box center [394, 377] width 9 height 10
click at [425, 377] on icon at bounding box center [429, 376] width 9 height 9
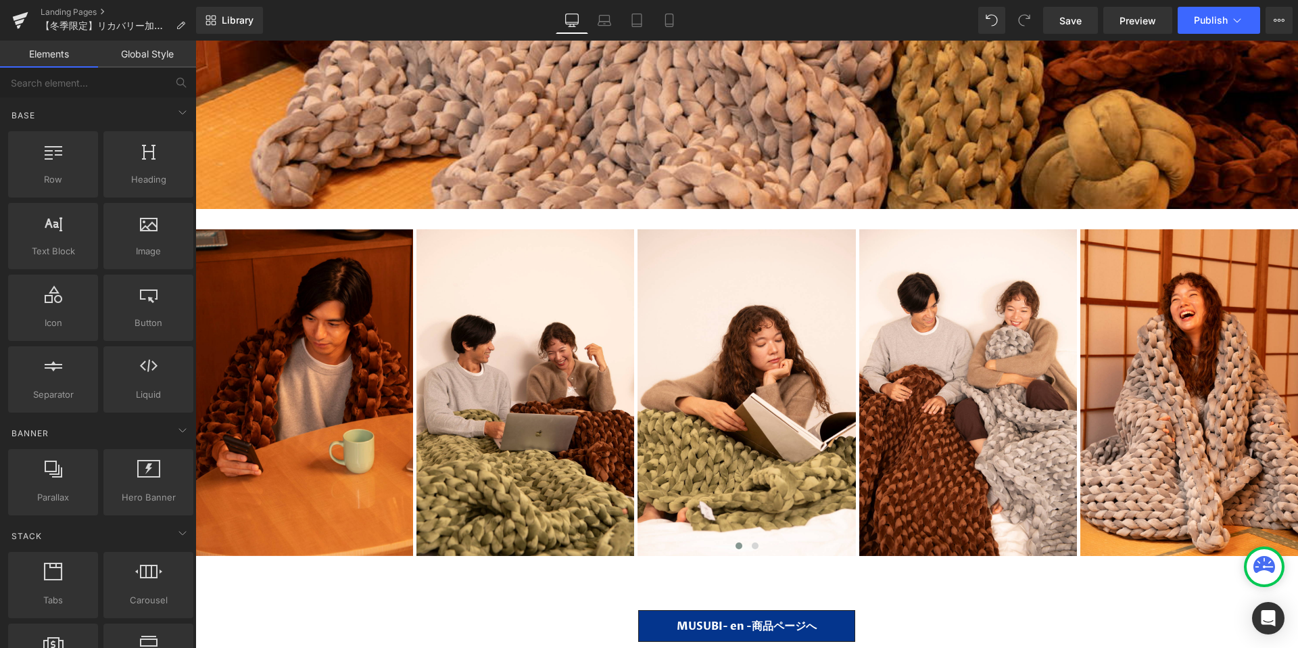
scroll to position [573, 0]
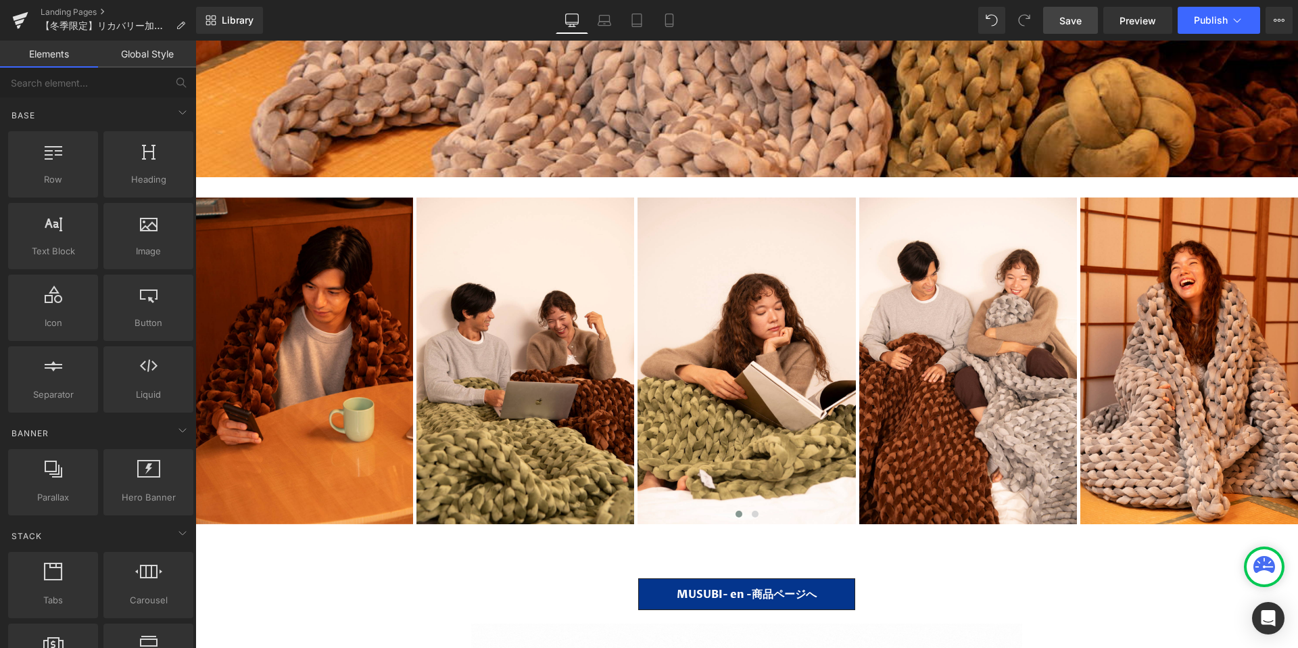
drag, startPoint x: 1056, startPoint y: 20, endPoint x: 345, endPoint y: 414, distance: 812.6
click at [1056, 20] on link "Save" at bounding box center [1070, 20] width 55 height 27
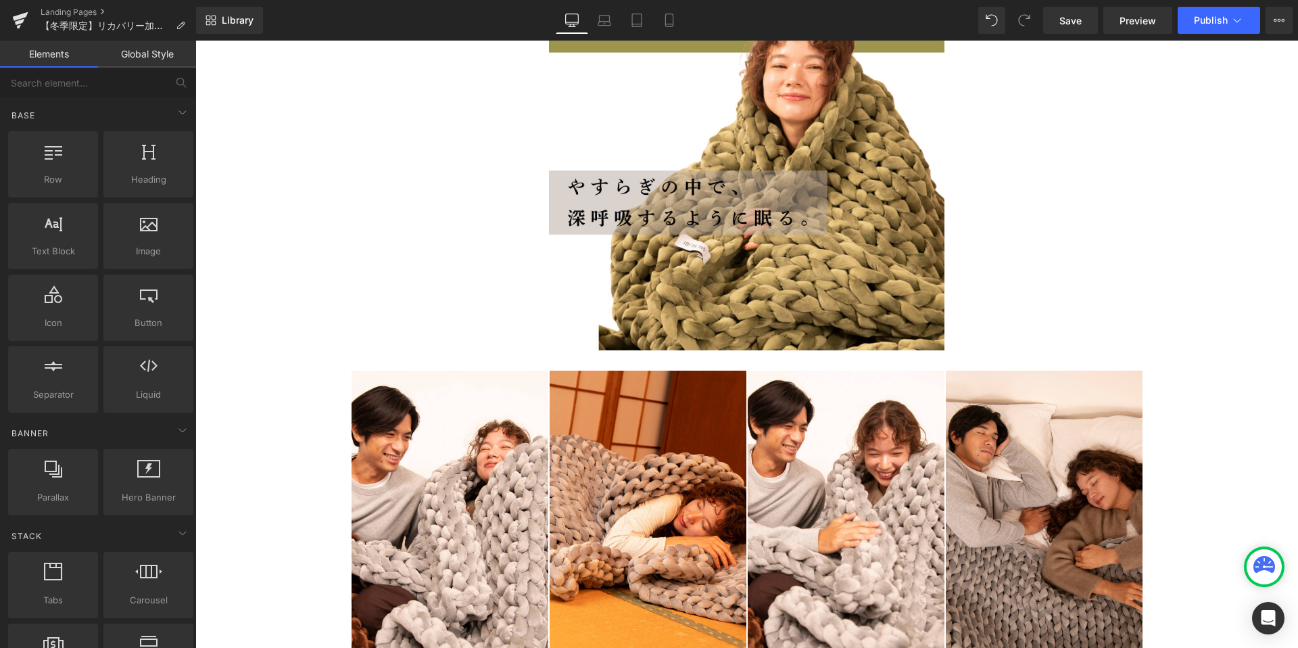
scroll to position [10289, 0]
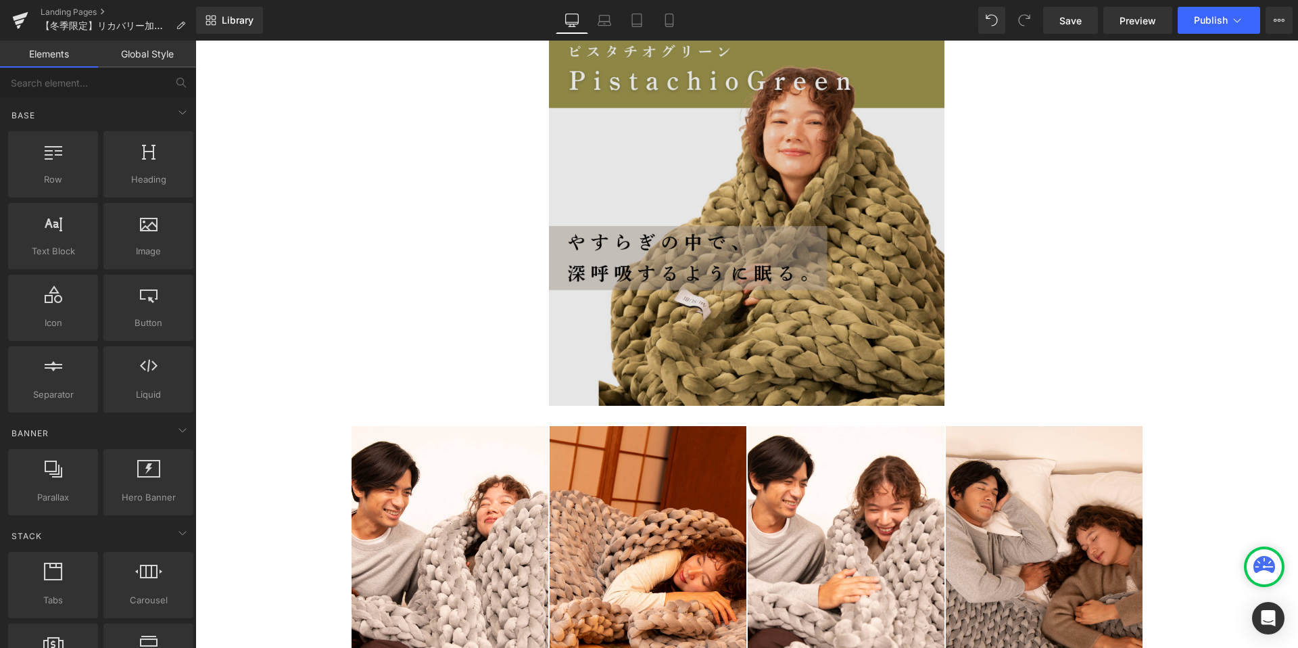
click at [713, 194] on img at bounding box center [747, 208] width 396 height 396
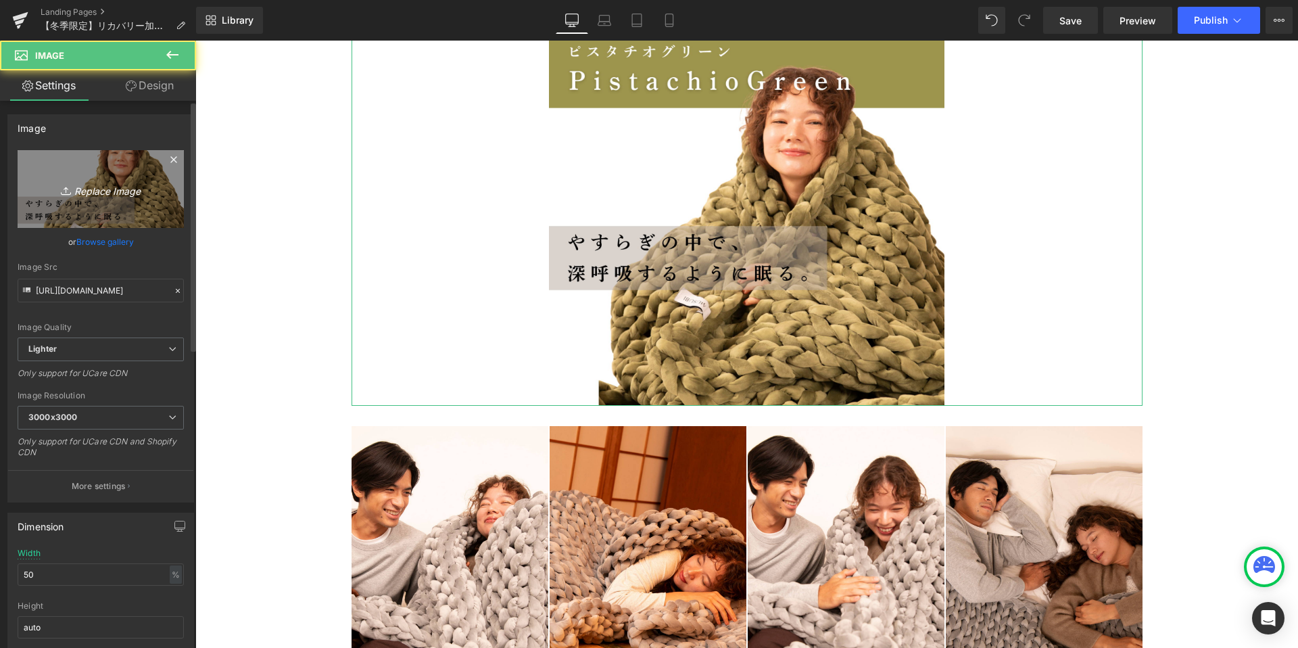
click at [106, 177] on link "Replace Image" at bounding box center [101, 189] width 166 height 78
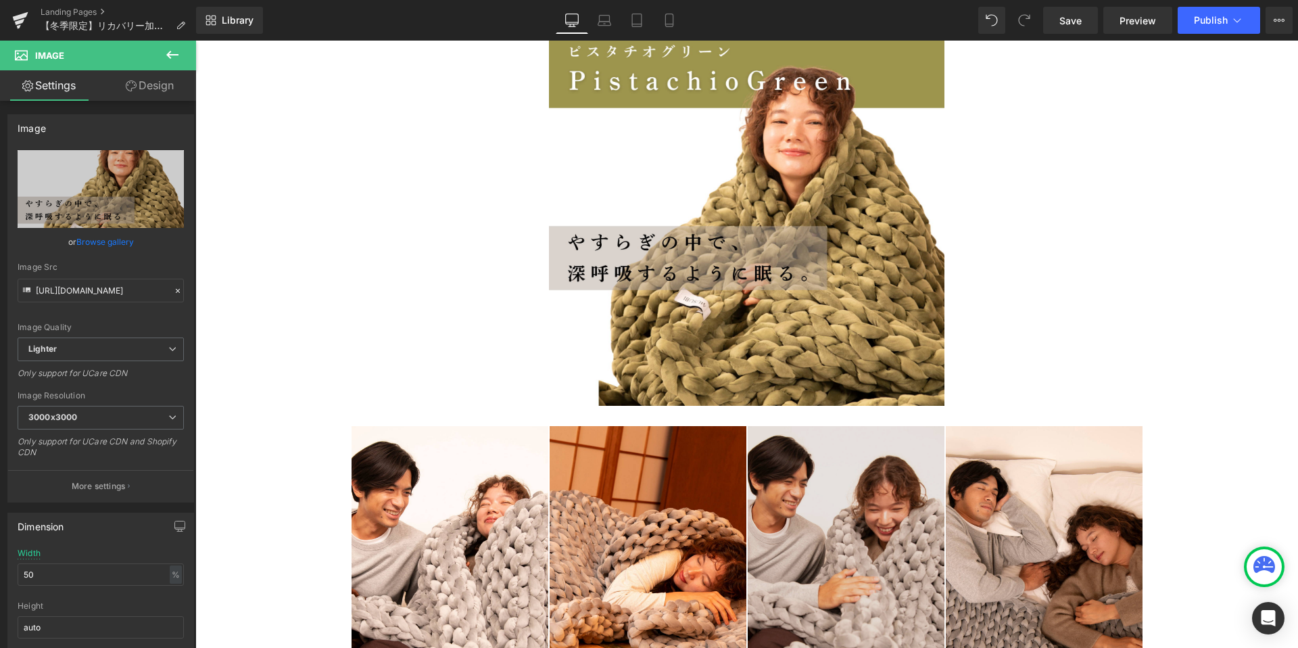
type input "C:\fakepath\6.png"
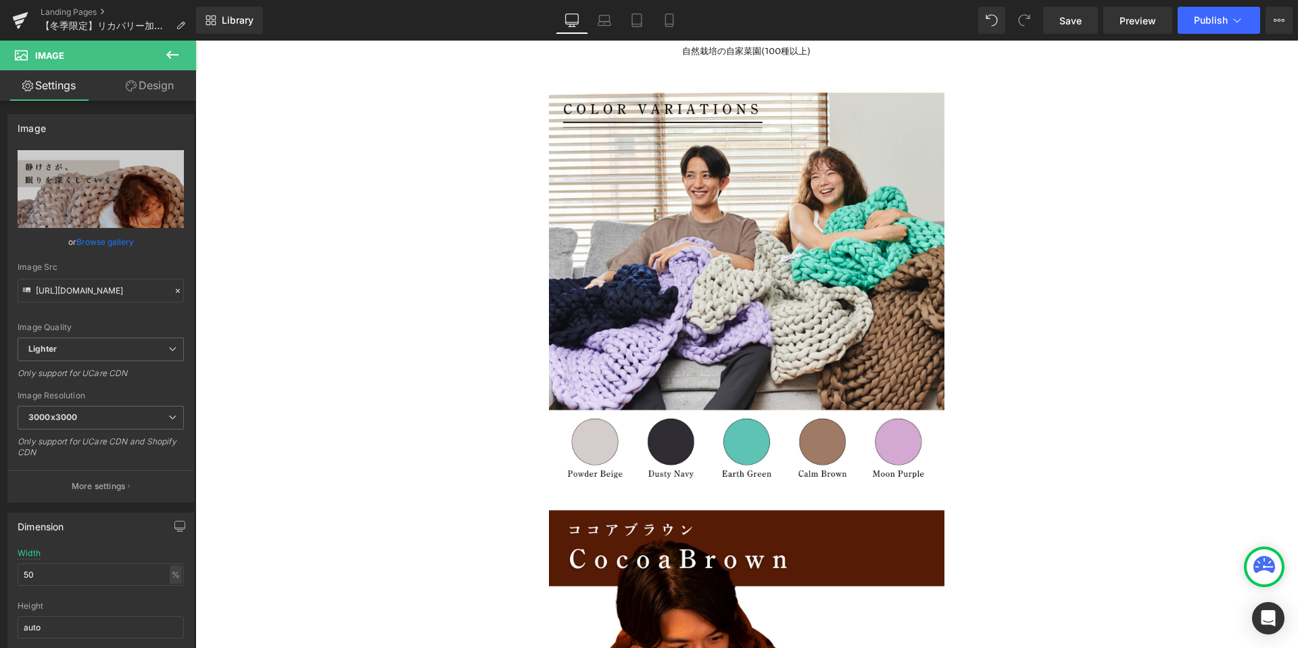
scroll to position [9035, 0]
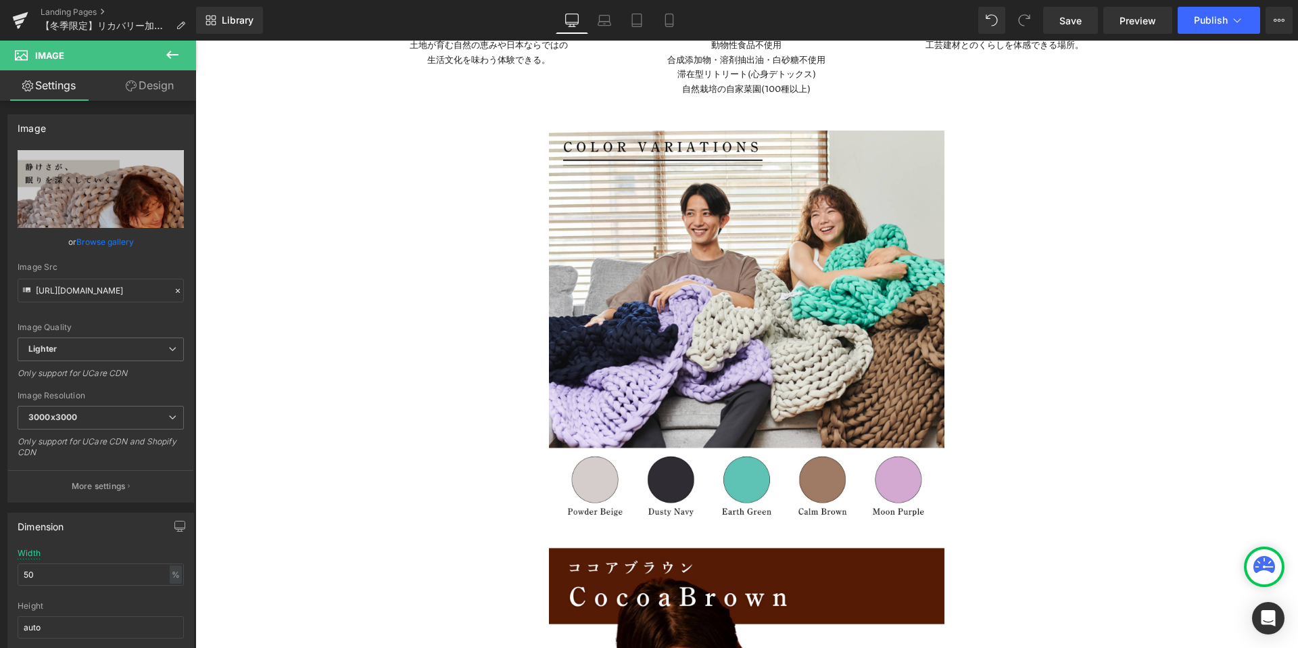
click at [692, 306] on img at bounding box center [747, 328] width 396 height 396
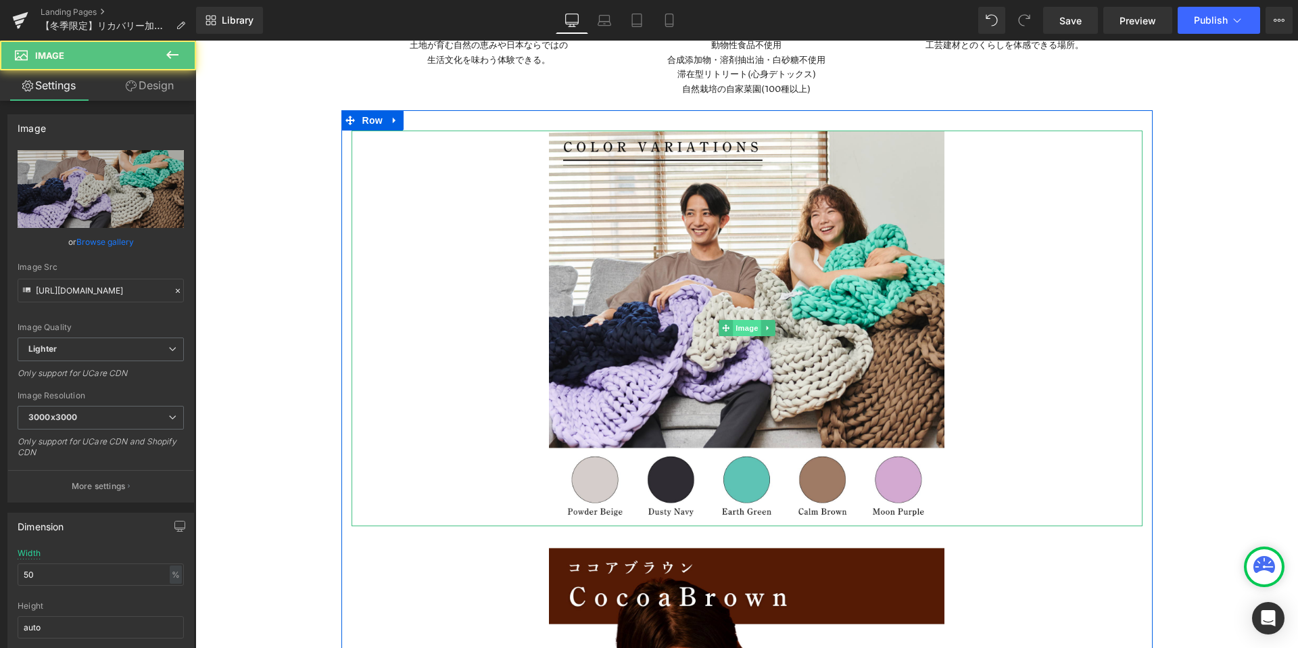
click at [741, 324] on span "Image" at bounding box center [747, 328] width 28 height 16
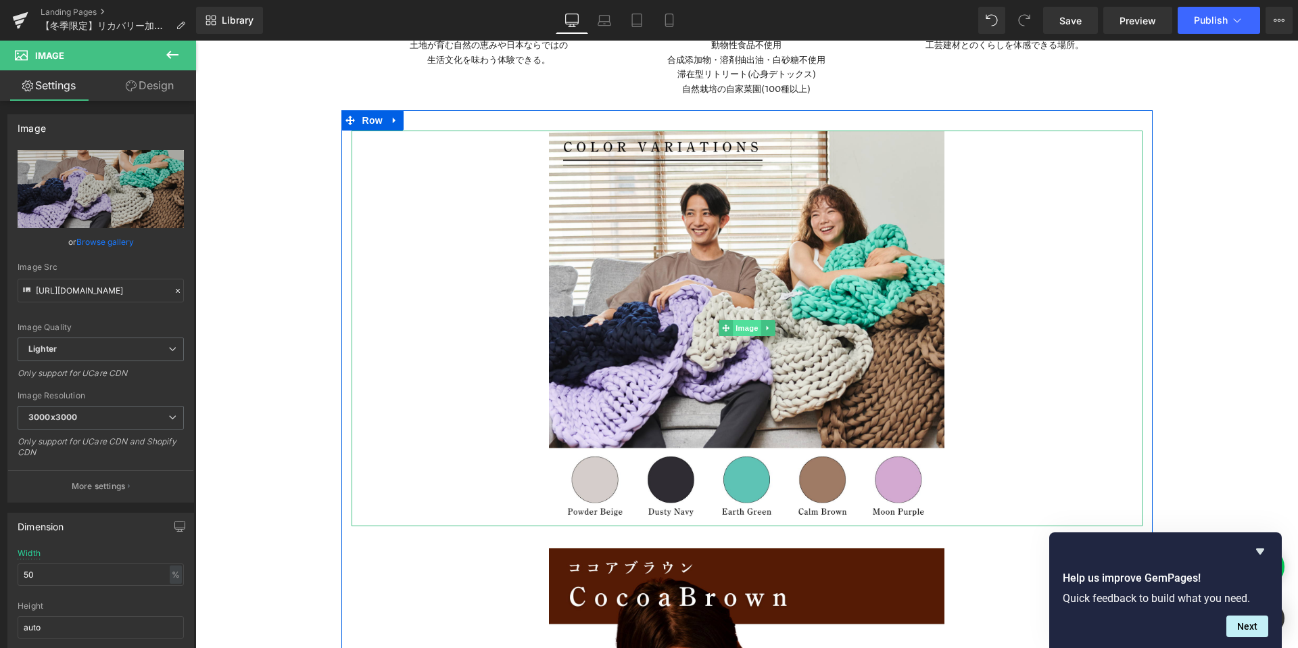
click at [739, 330] on span "Image" at bounding box center [747, 328] width 28 height 16
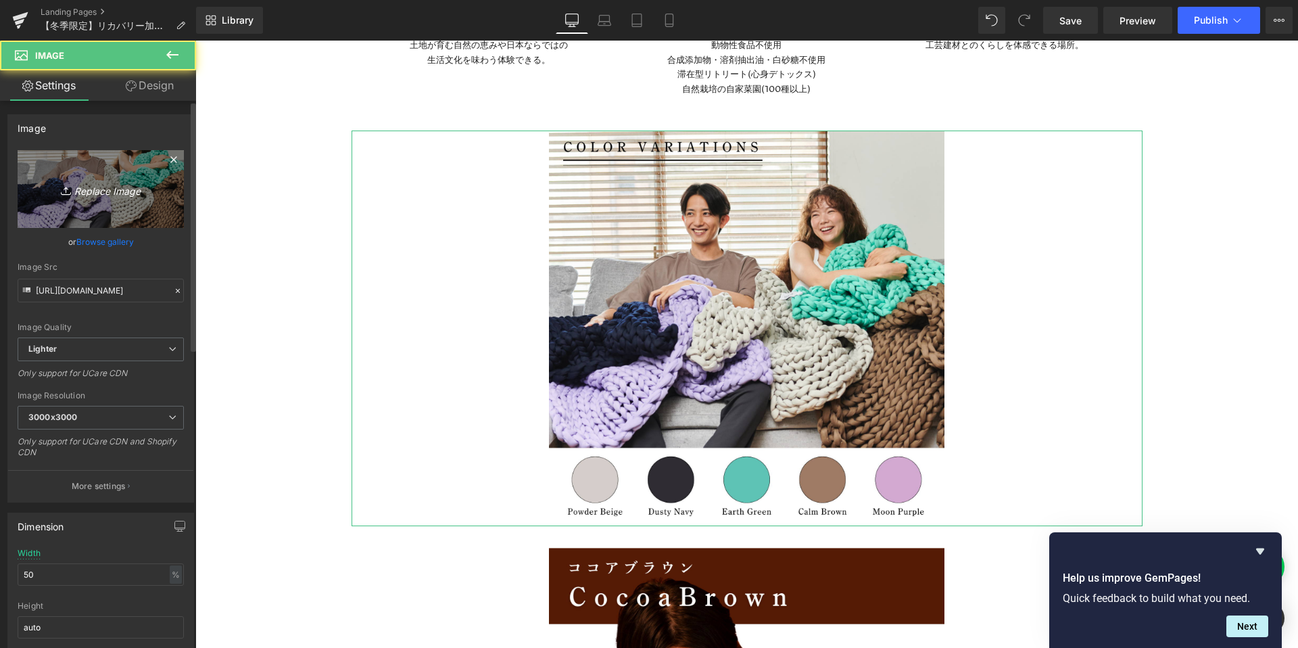
click at [117, 188] on icon "Replace Image" at bounding box center [101, 189] width 108 height 17
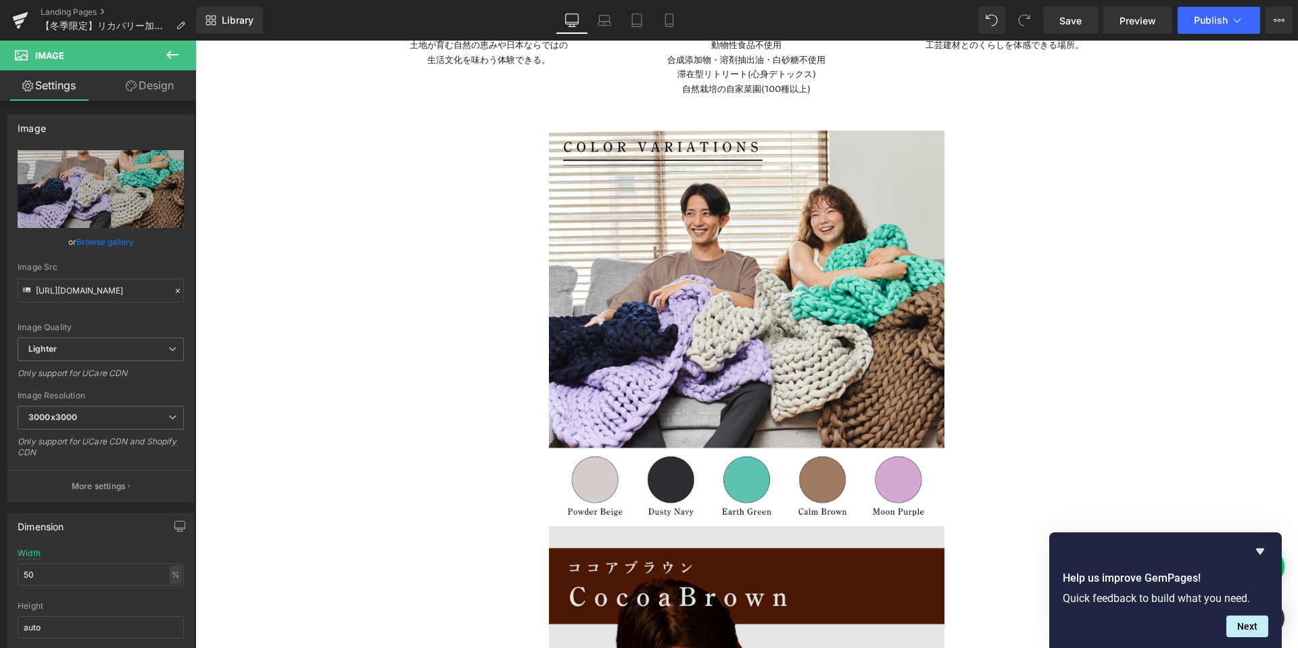
type input "C:\fakepath\Color Palette (1).png"
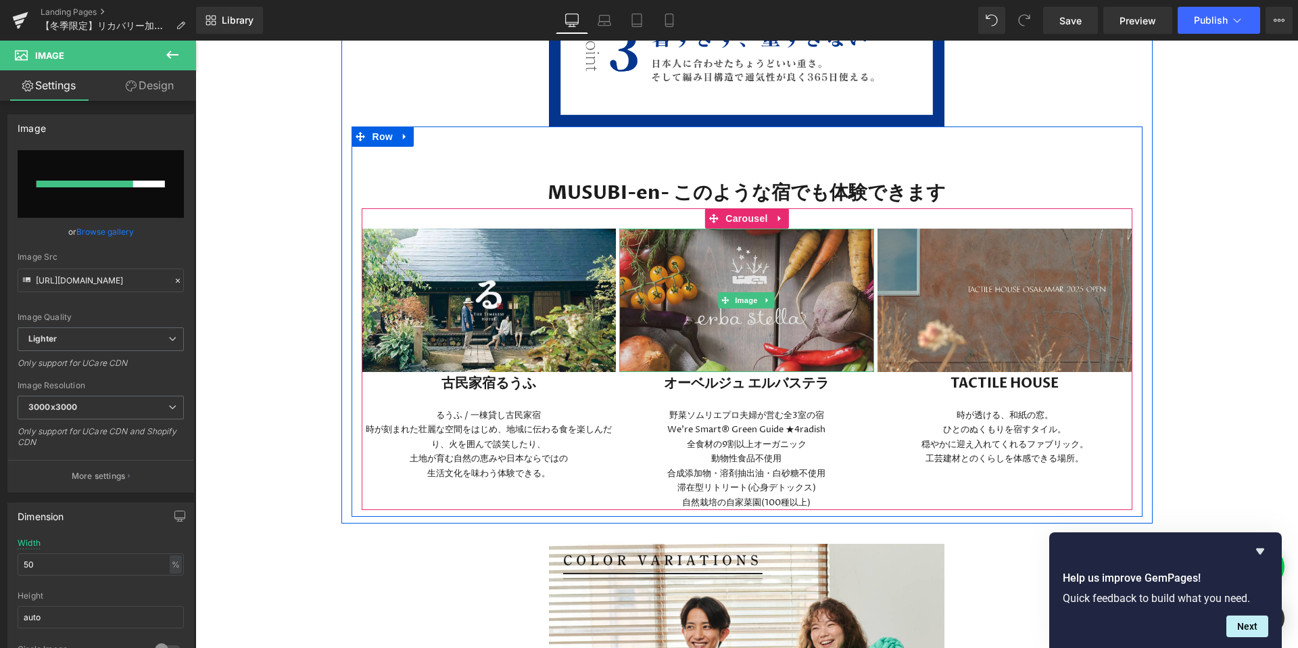
scroll to position [8623, 0]
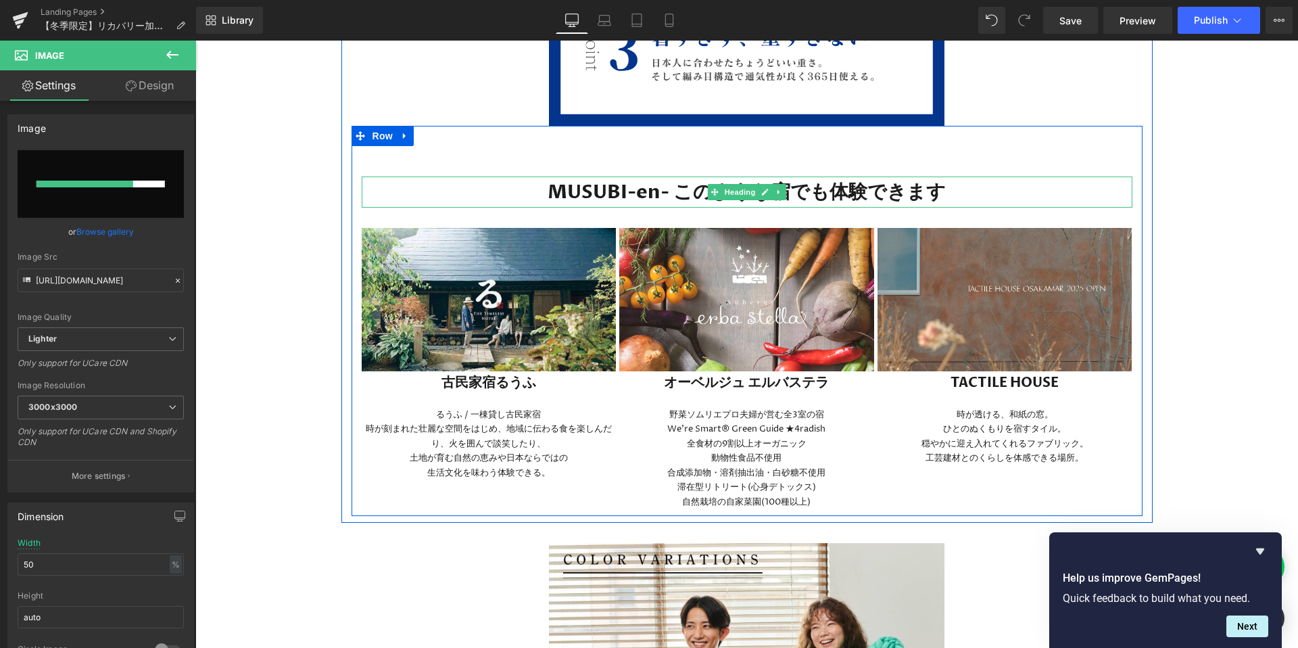
click at [648, 188] on strong "MUSUBI-en- このような宿でも体験できます" at bounding box center [747, 192] width 398 height 26
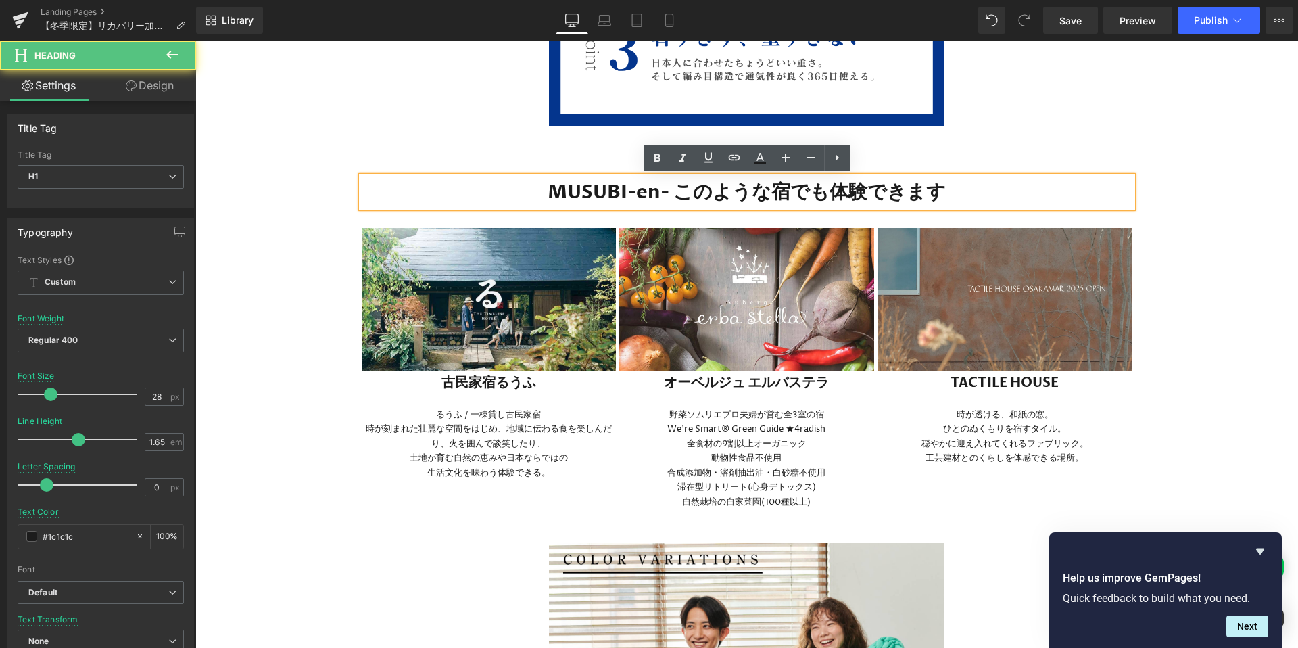
click at [668, 188] on strong "MUSUBI-en- このような宿でも体験できます" at bounding box center [747, 192] width 398 height 26
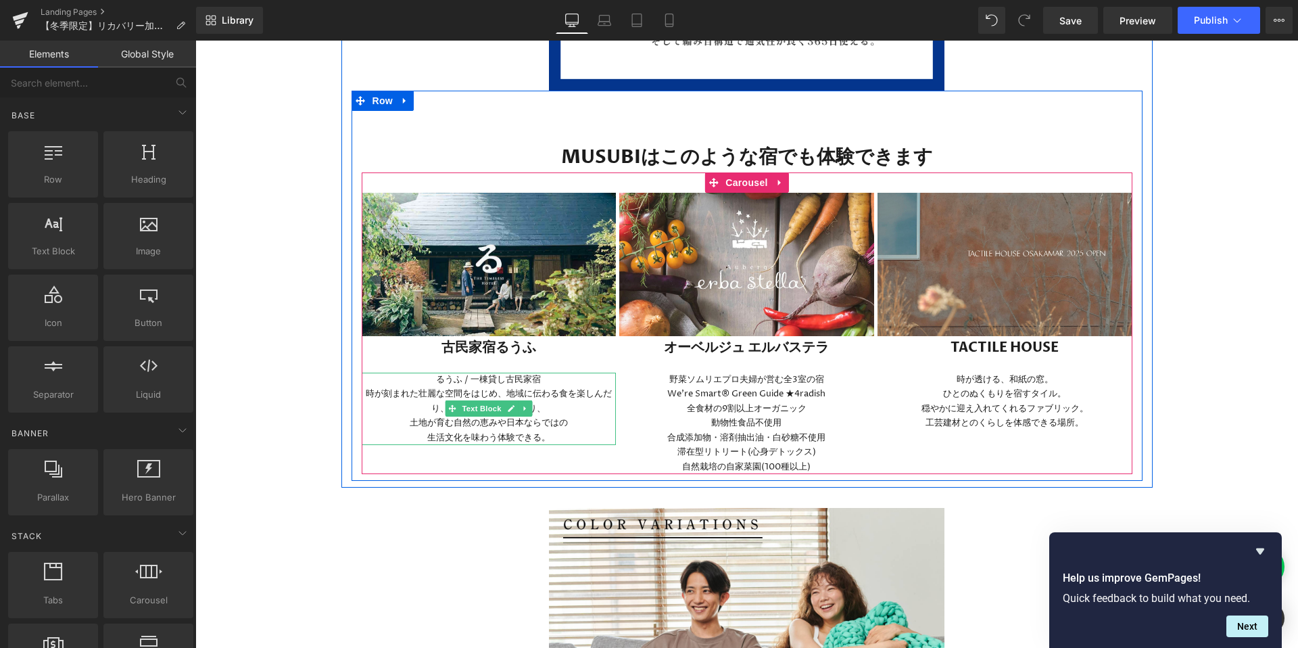
scroll to position [8622, 0]
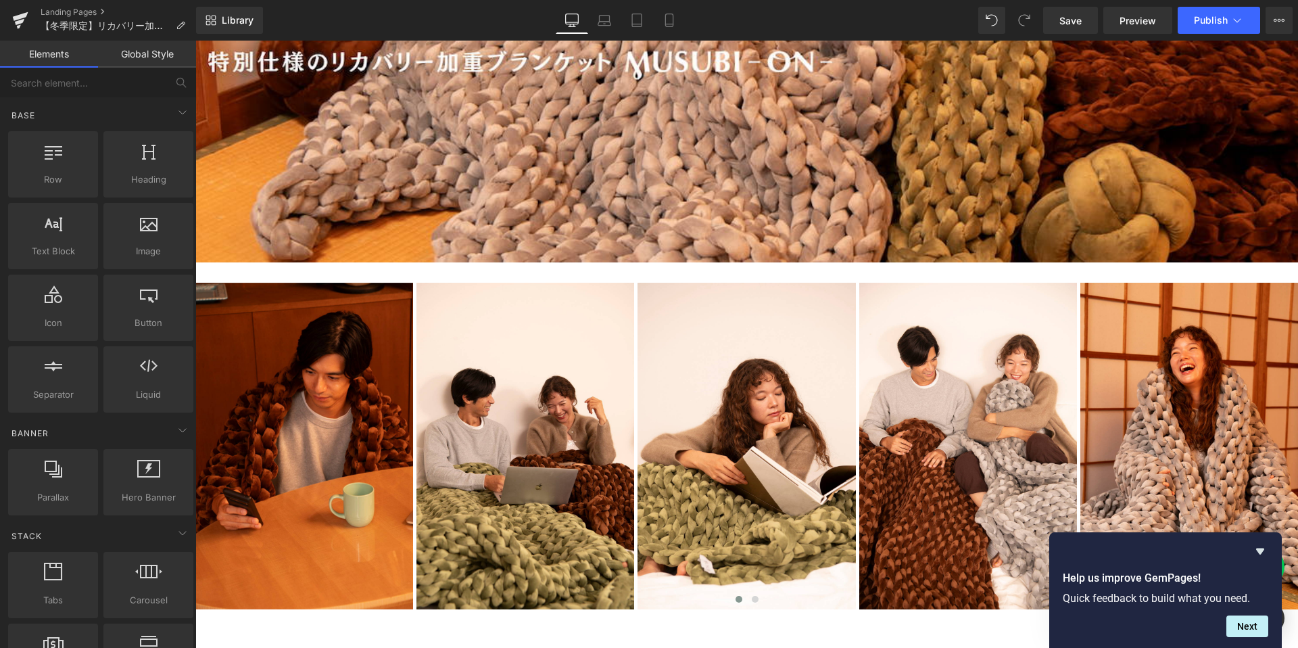
scroll to position [95, 0]
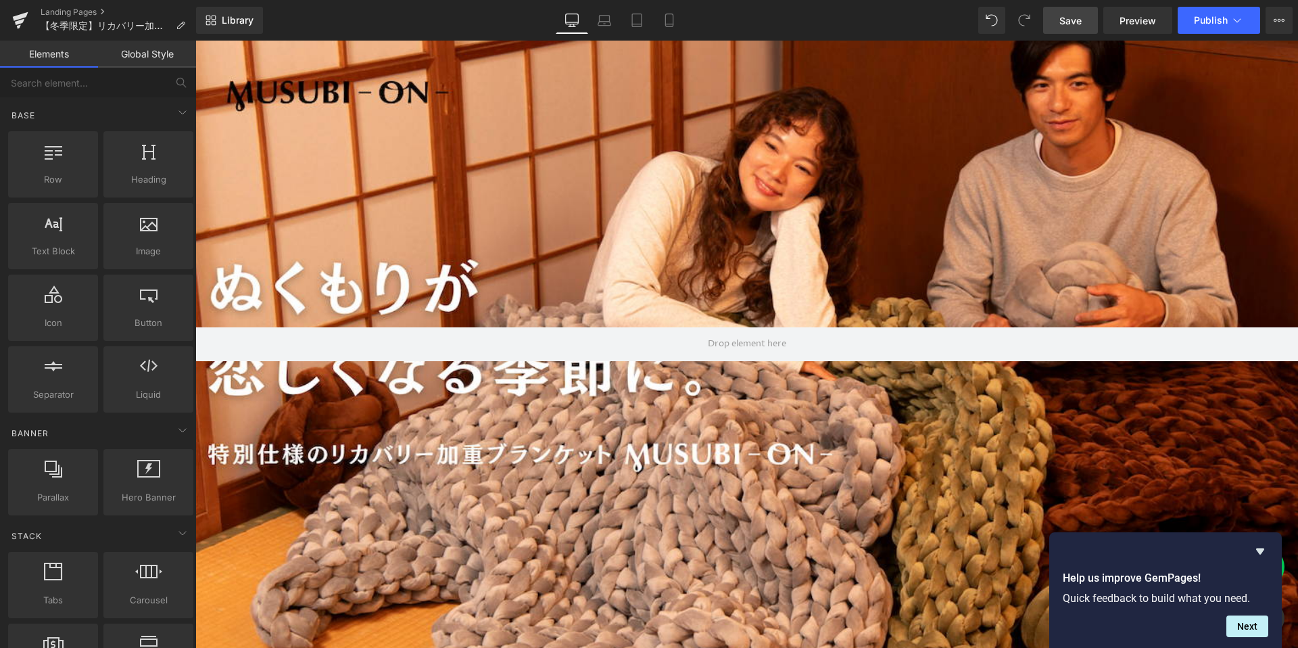
click at [1068, 24] on span "Save" at bounding box center [1070, 21] width 22 height 14
